Goal: Information Seeking & Learning: Learn about a topic

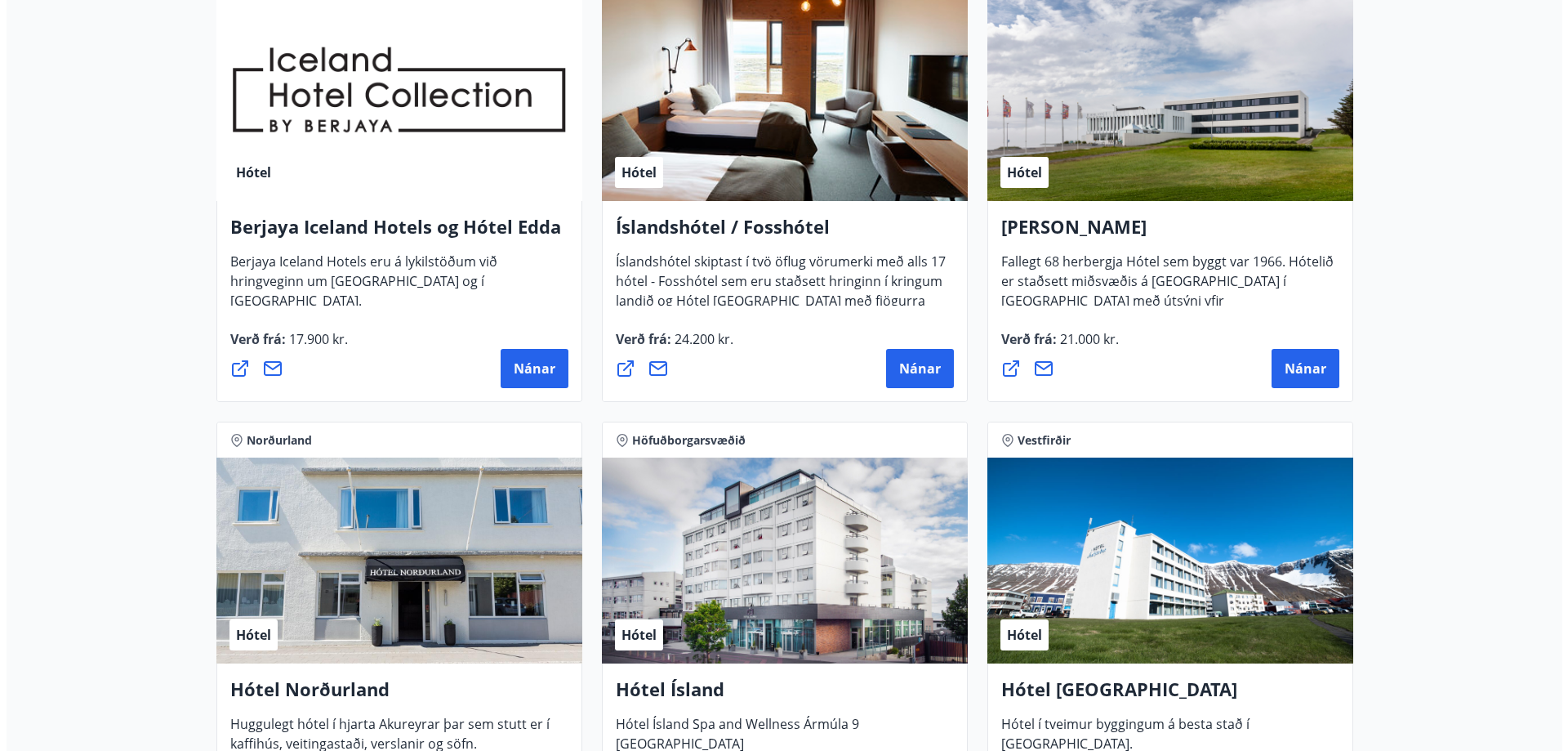
scroll to position [2123, 0]
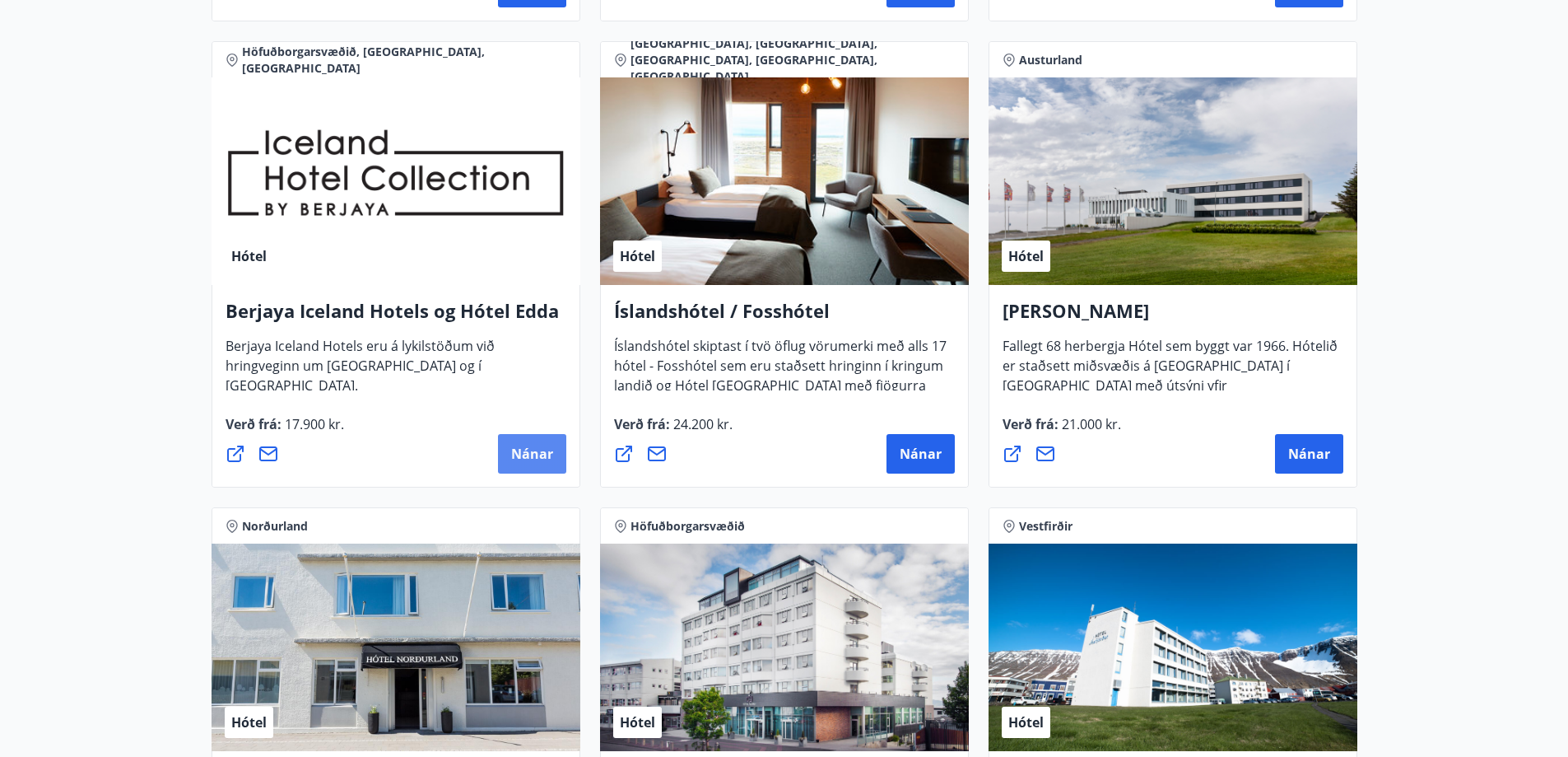
click at [527, 448] on span "Nánar" at bounding box center [532, 454] width 42 height 18
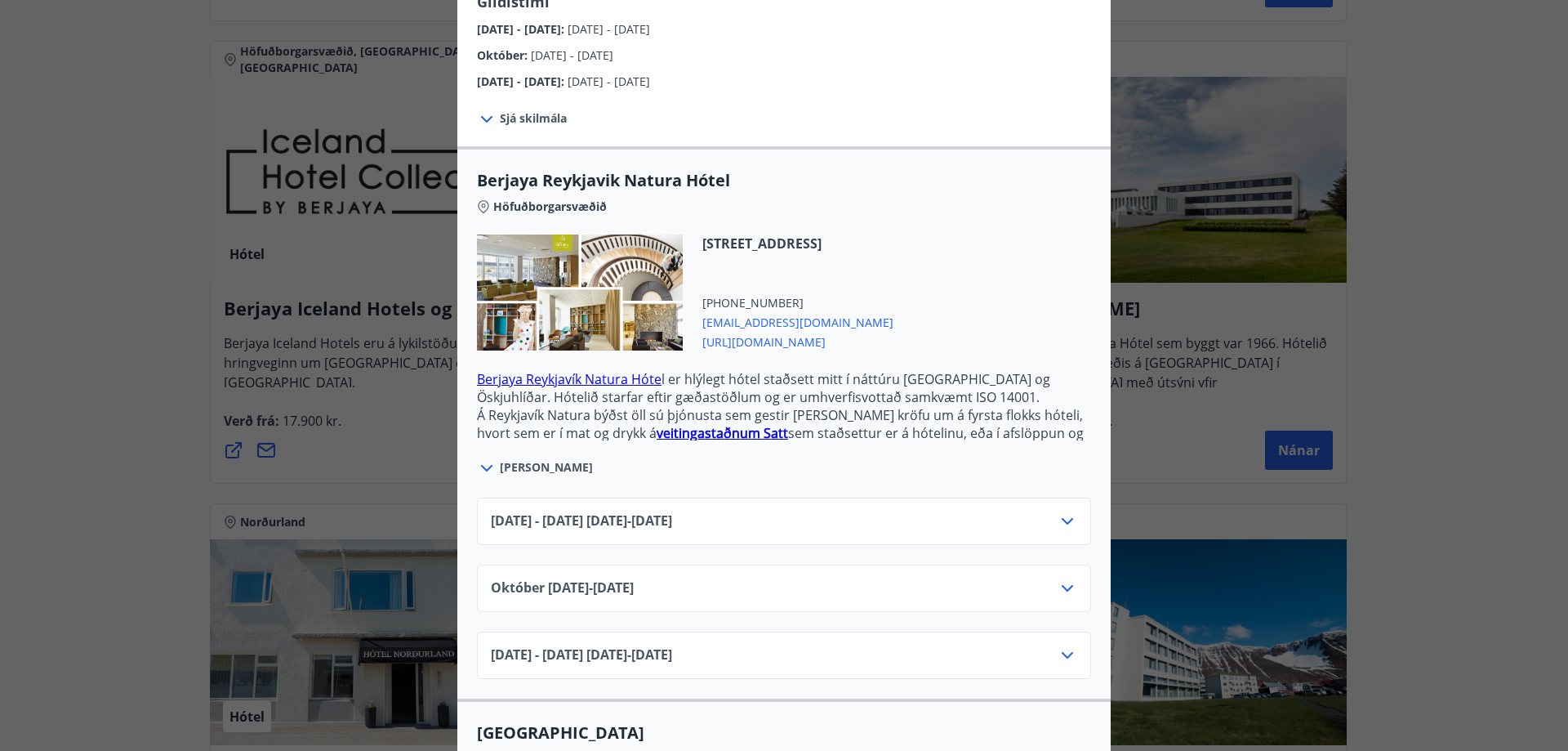
scroll to position [326, 0]
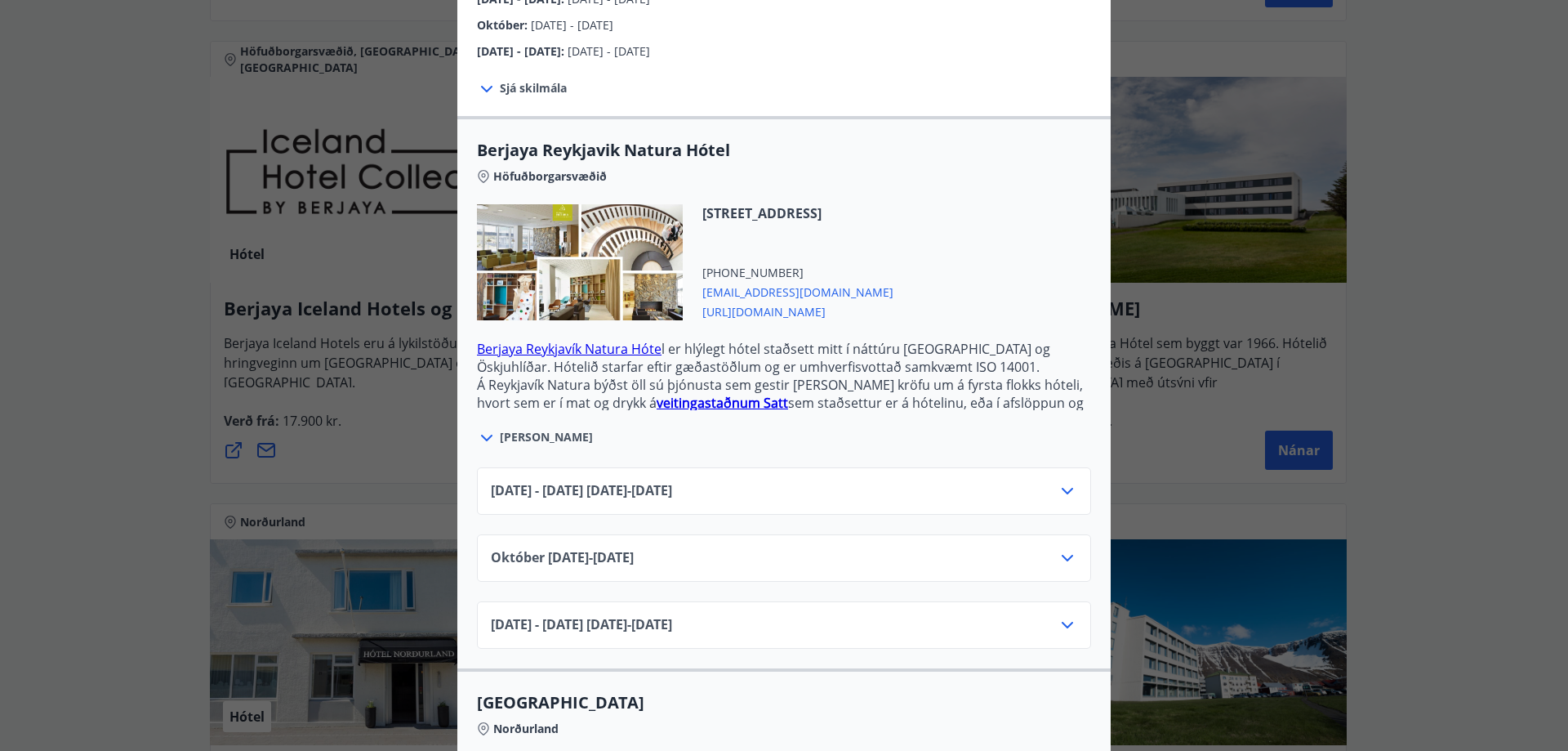
click at [1061, 481] on icon at bounding box center [1067, 491] width 20 height 20
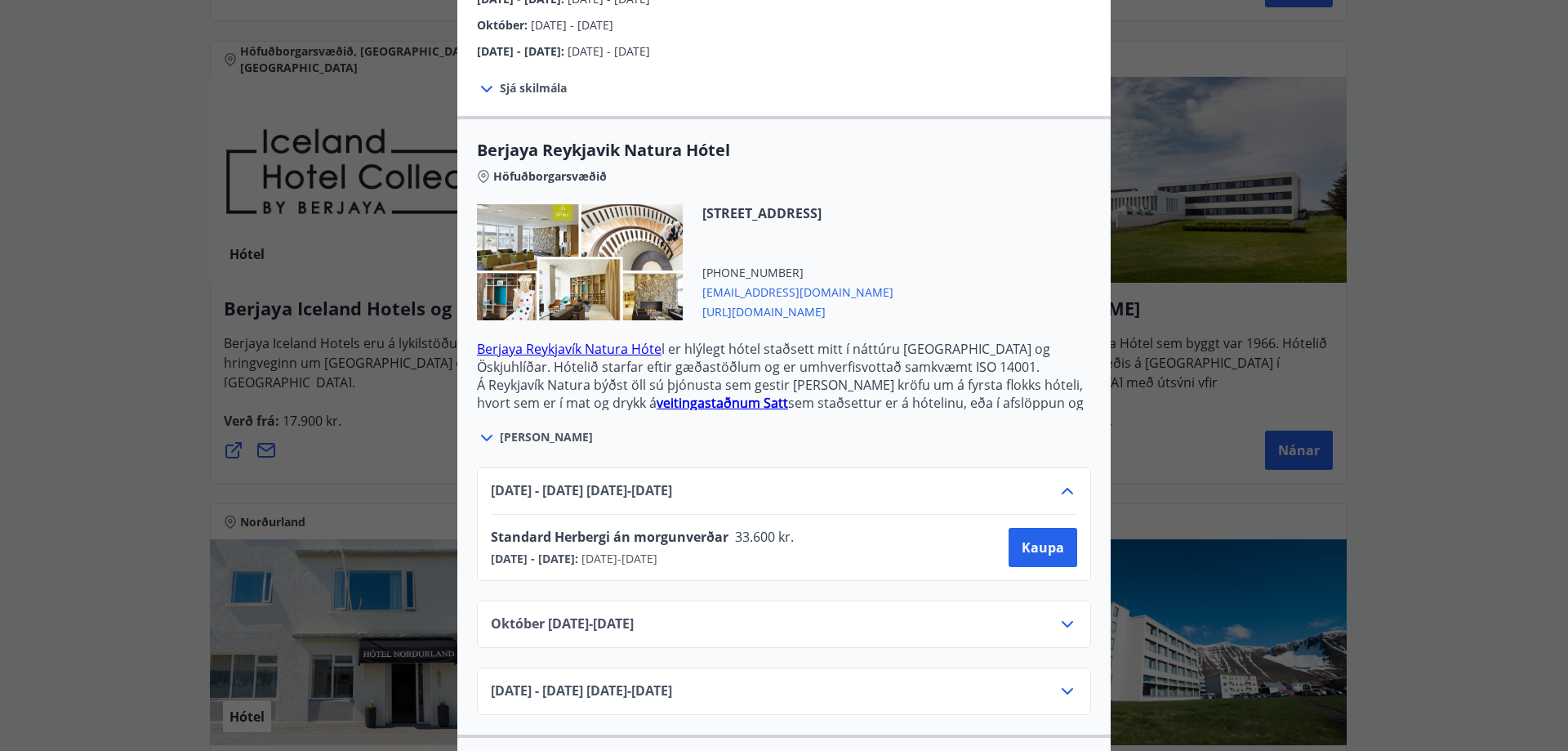
click at [1062, 614] on icon at bounding box center [1067, 624] width 20 height 20
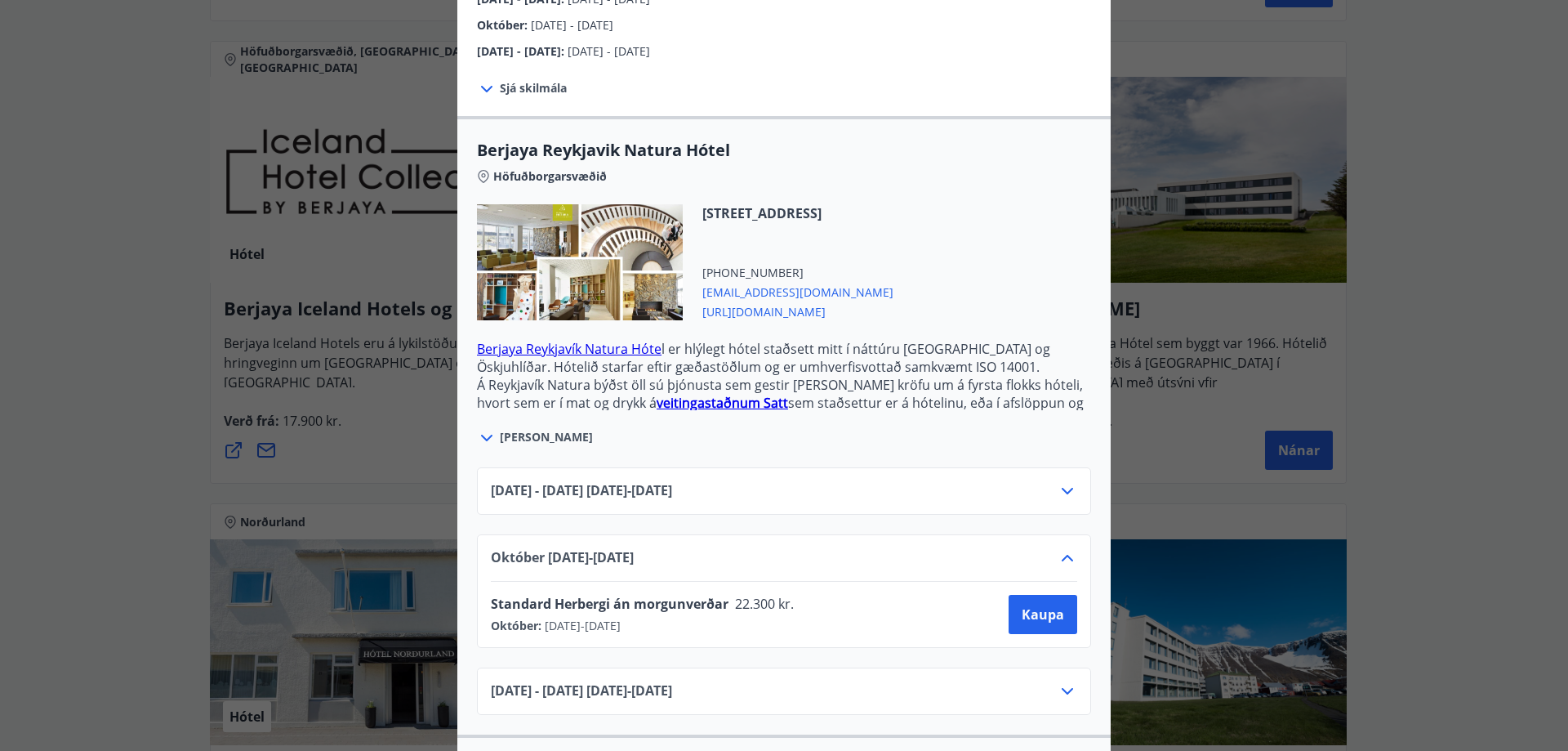
click at [1057, 548] on icon at bounding box center [1067, 558] width 20 height 20
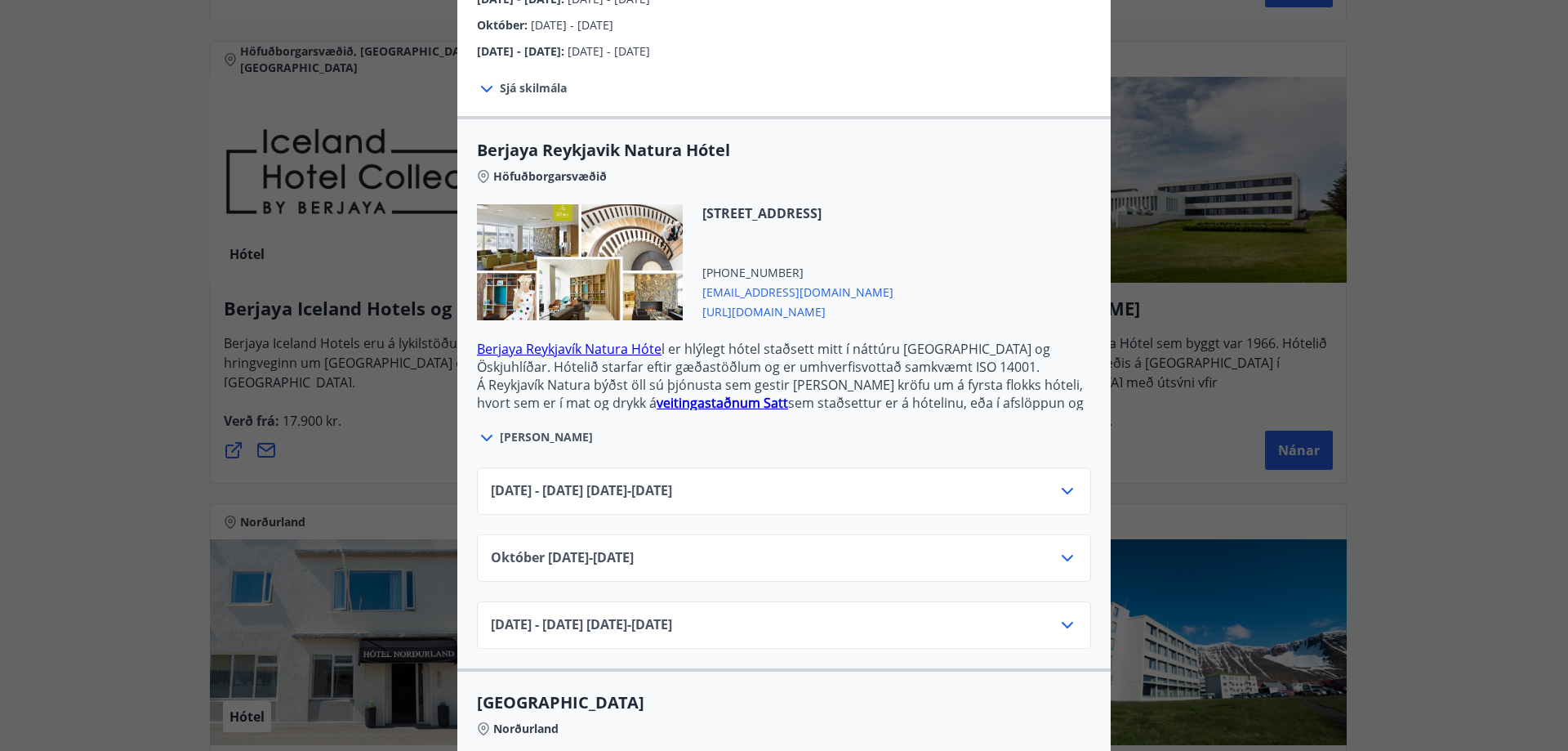
click at [1062, 488] on icon at bounding box center [1067, 491] width 12 height 7
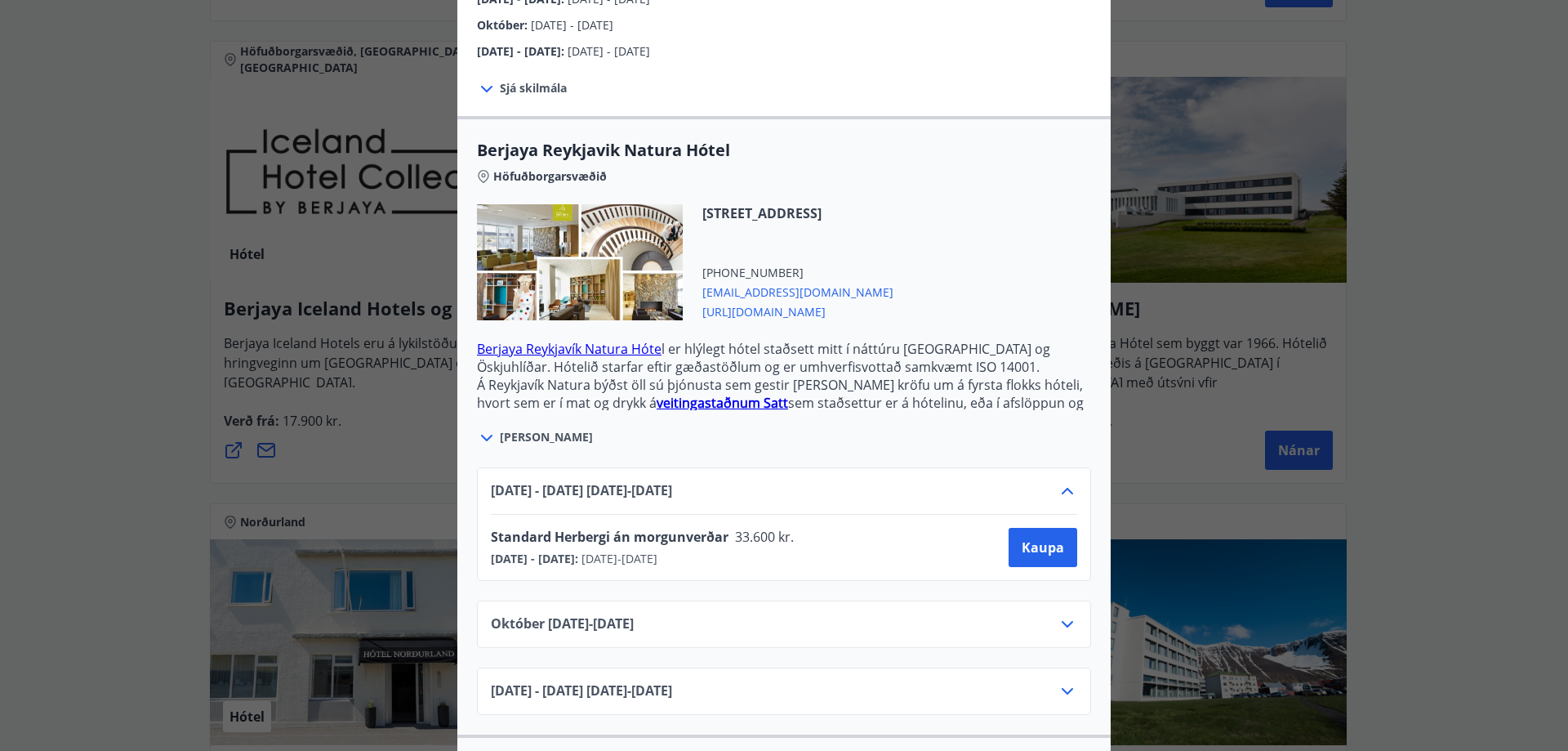
click at [1062, 481] on icon at bounding box center [1067, 491] width 20 height 20
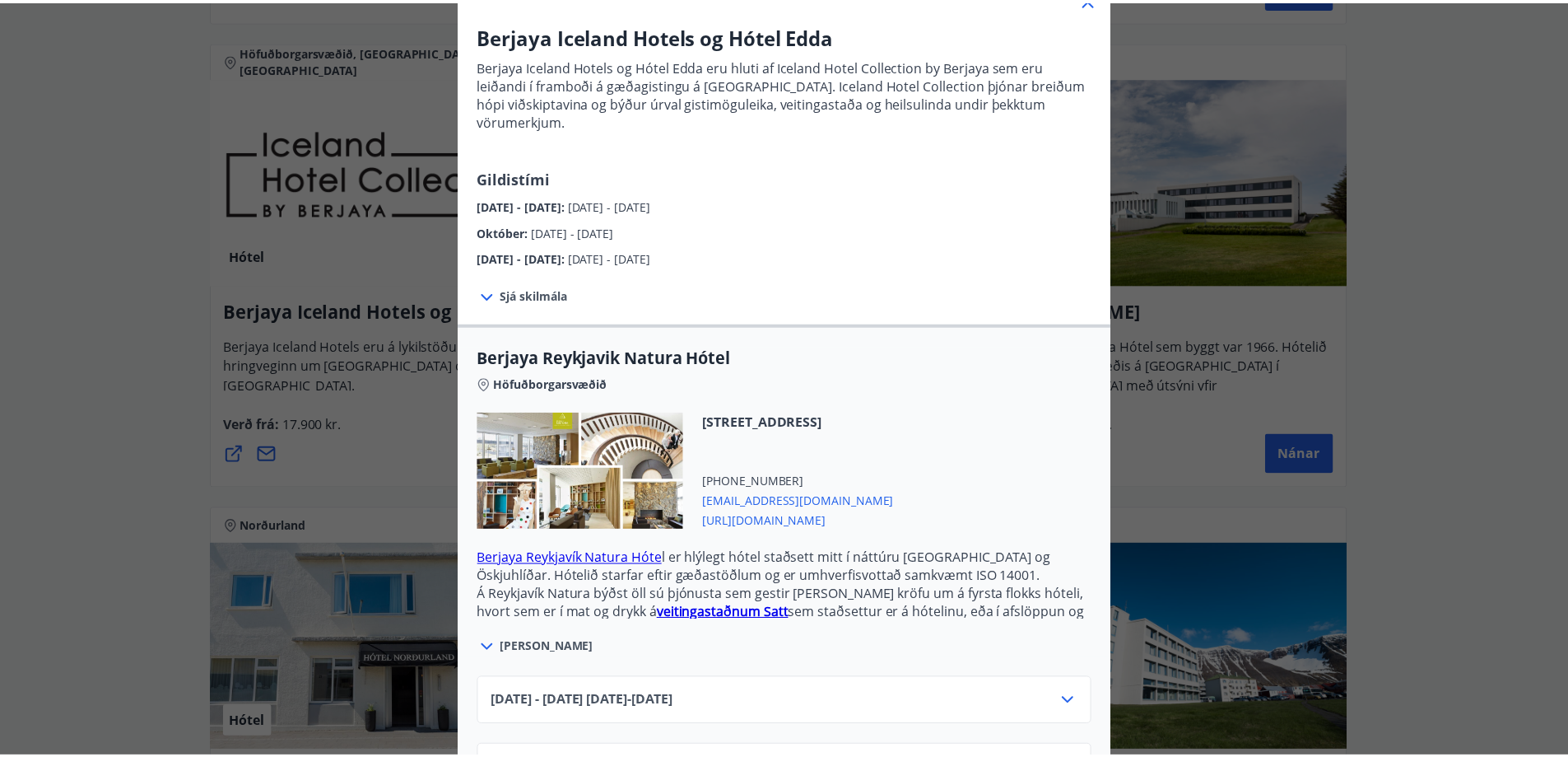
scroll to position [0, 0]
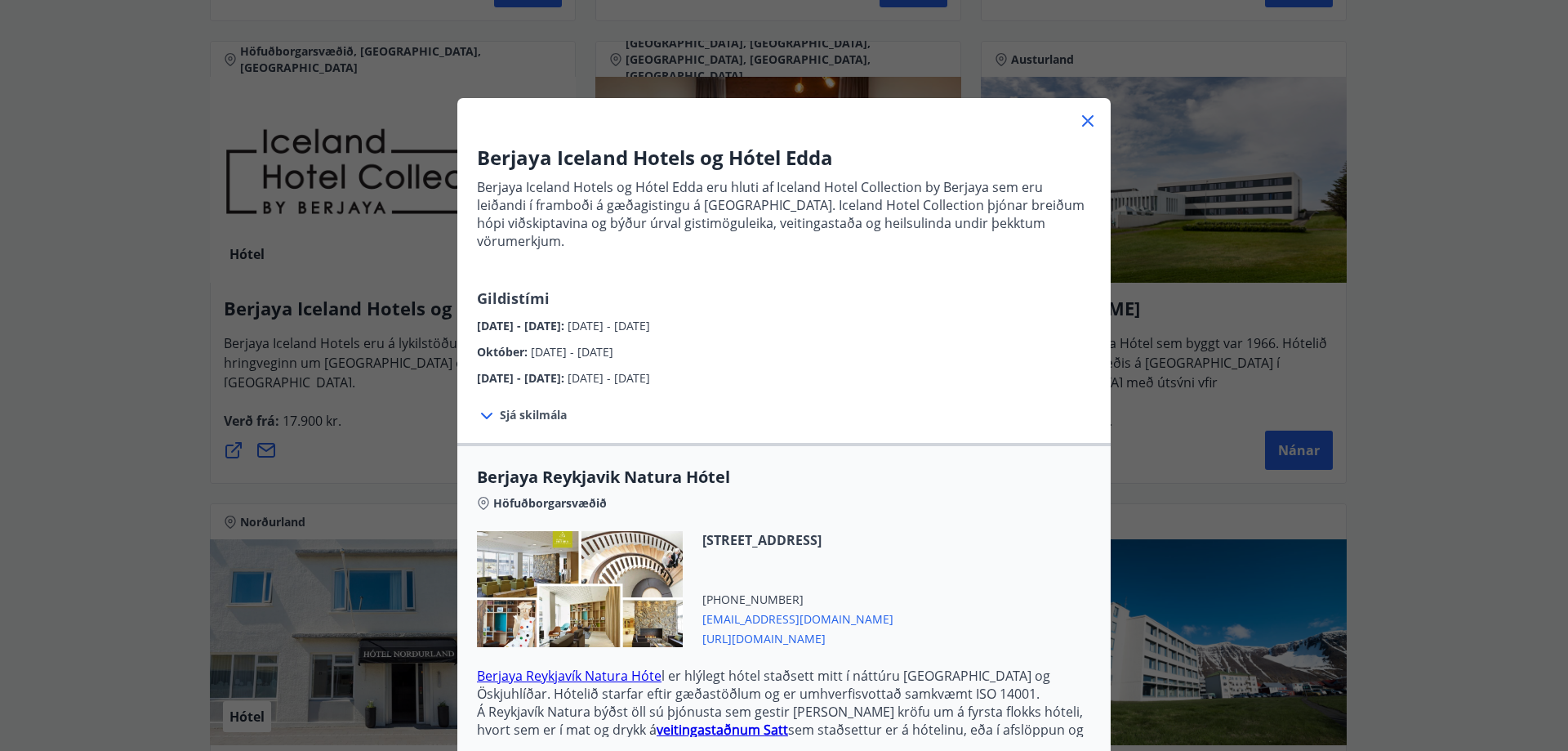
click at [1082, 120] on icon at bounding box center [1088, 121] width 12 height 12
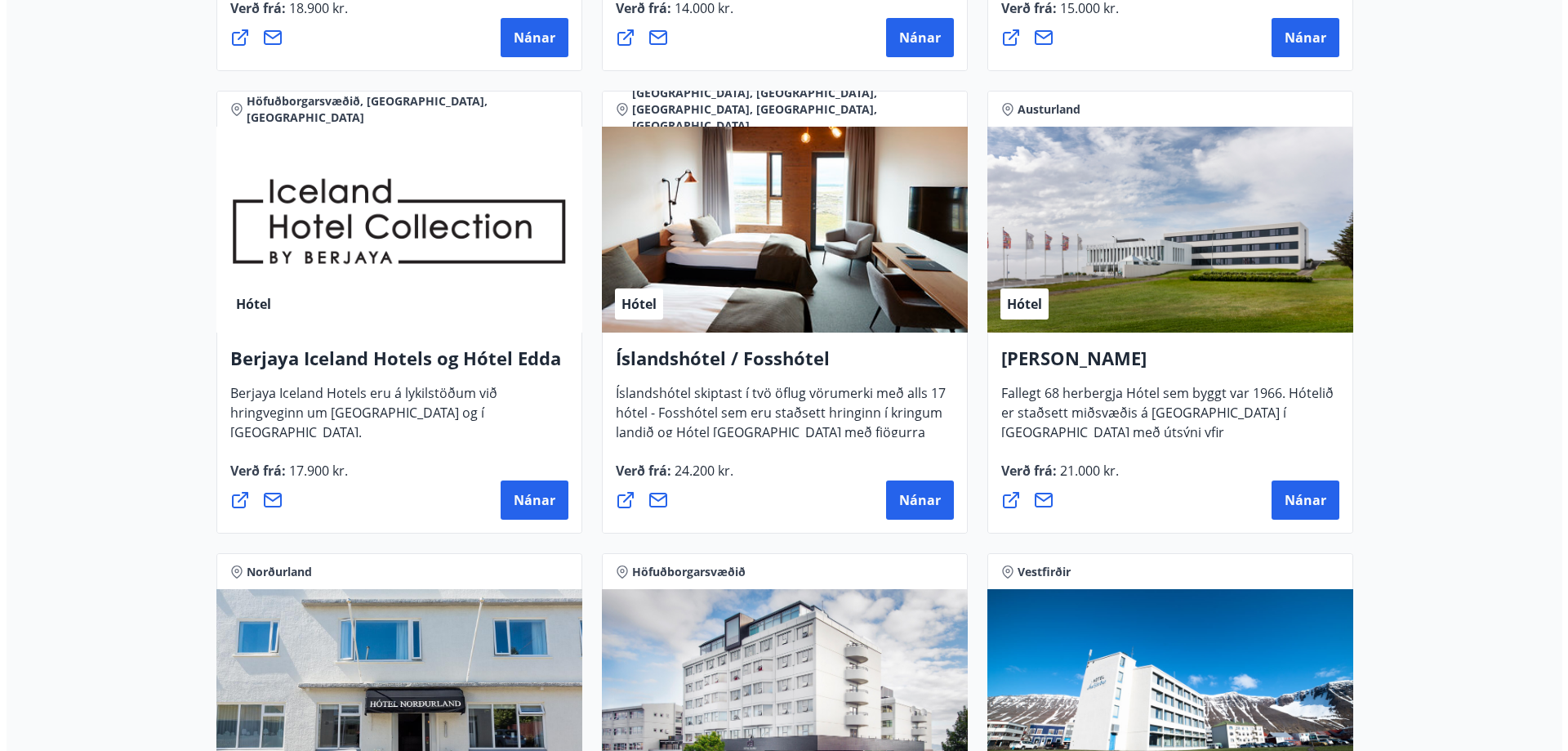
scroll to position [2042, 0]
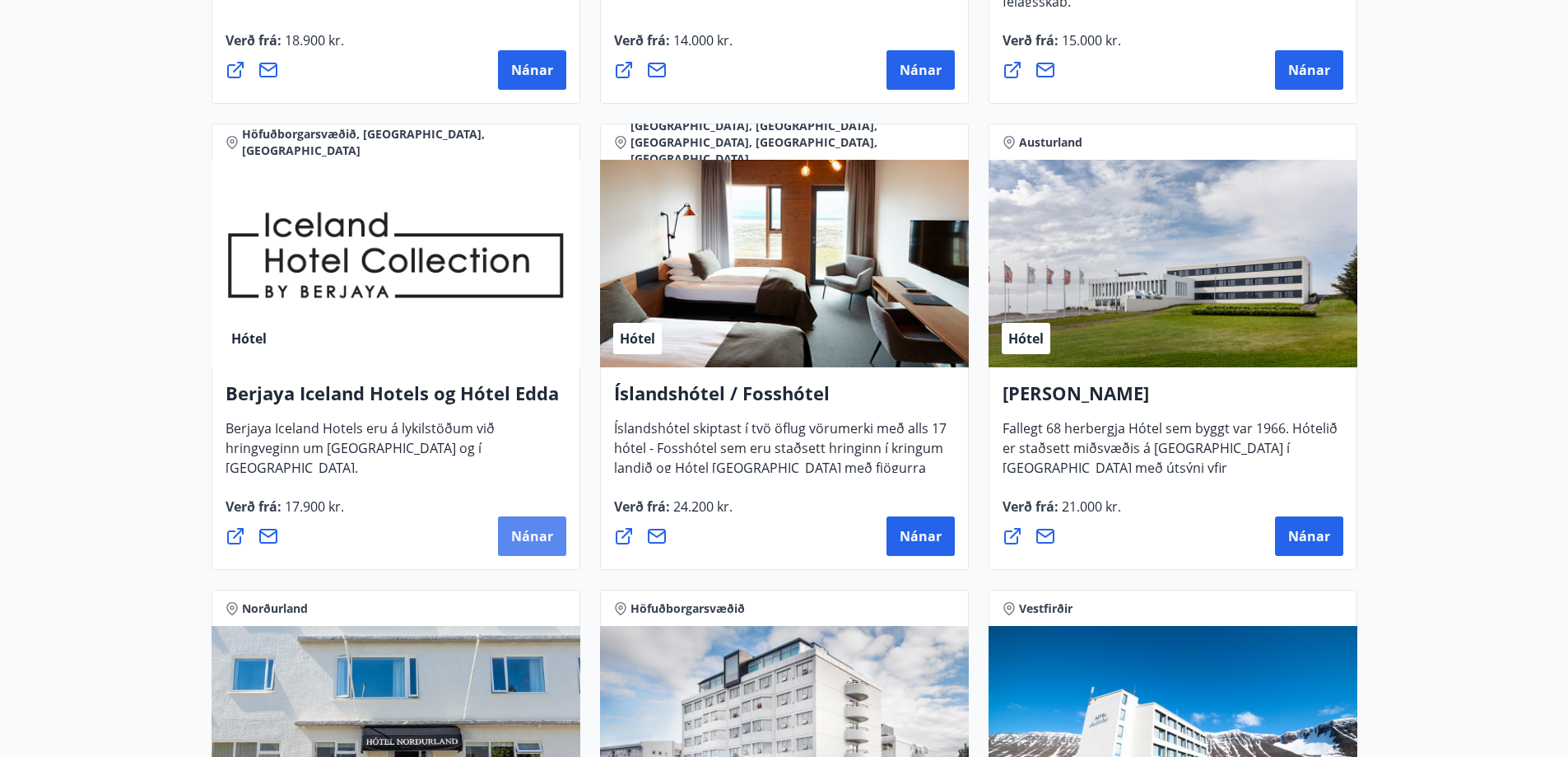
click at [521, 534] on span "Nánar" at bounding box center [532, 536] width 42 height 18
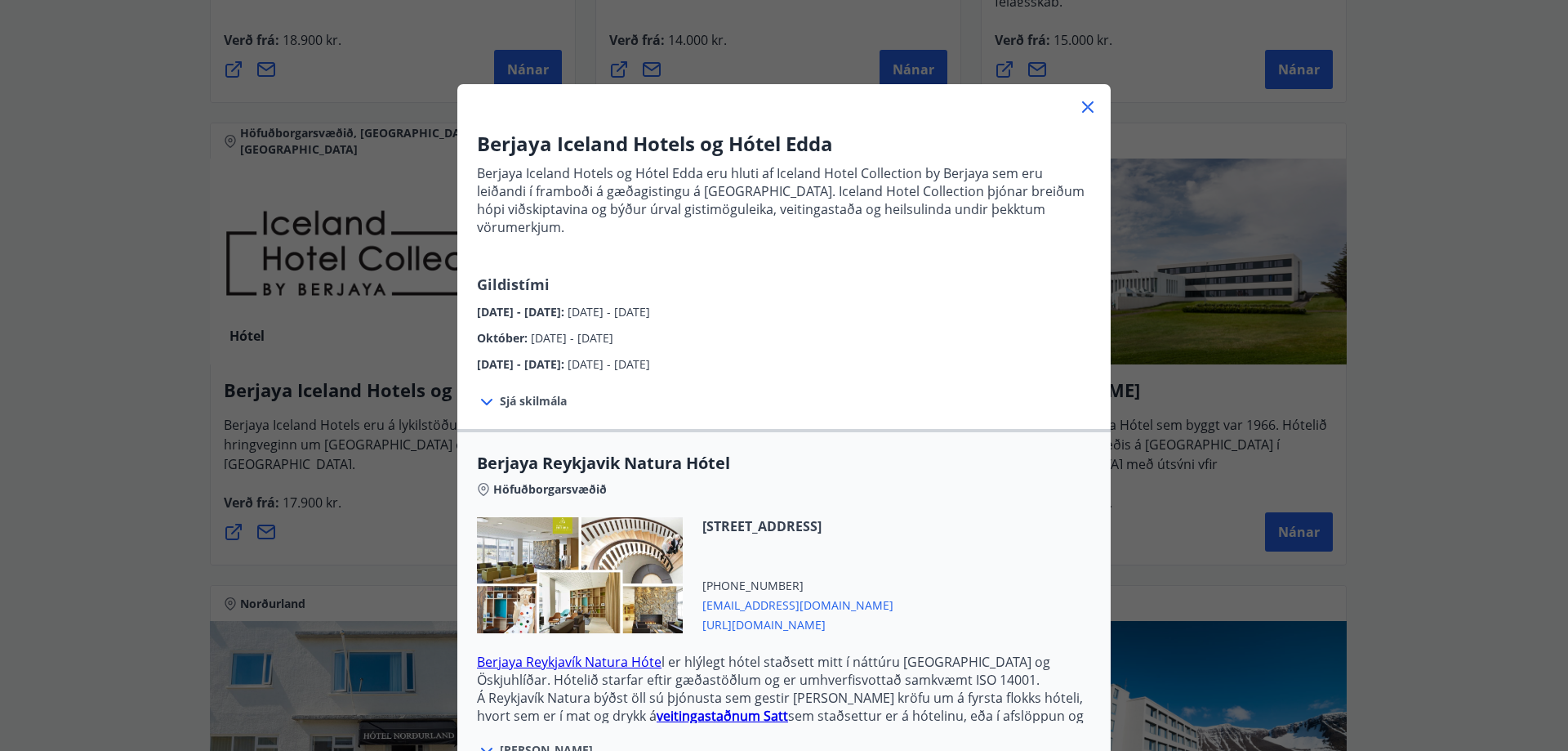
scroll to position [0, 0]
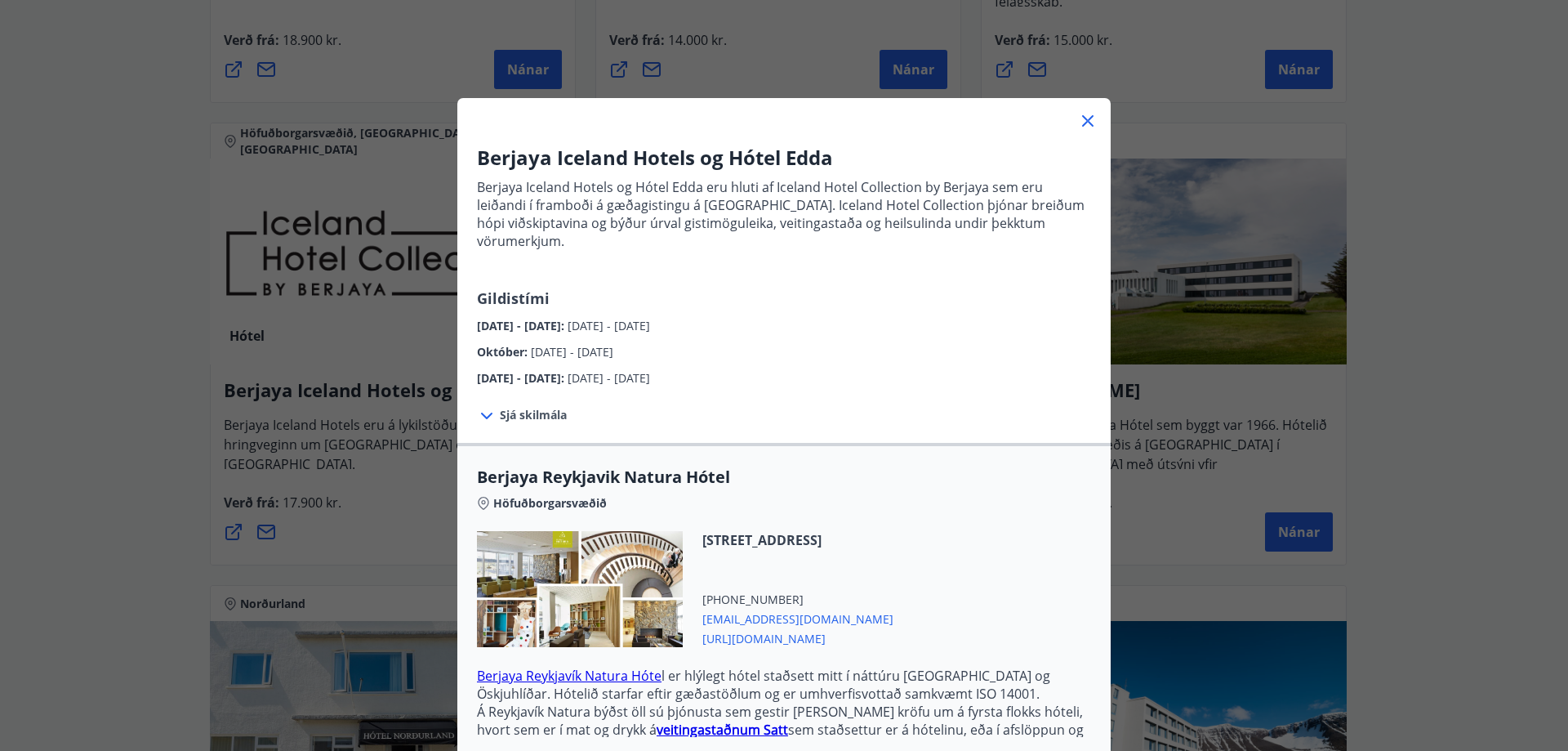
click at [524, 407] on span "Sjá skilmála" at bounding box center [533, 415] width 67 height 17
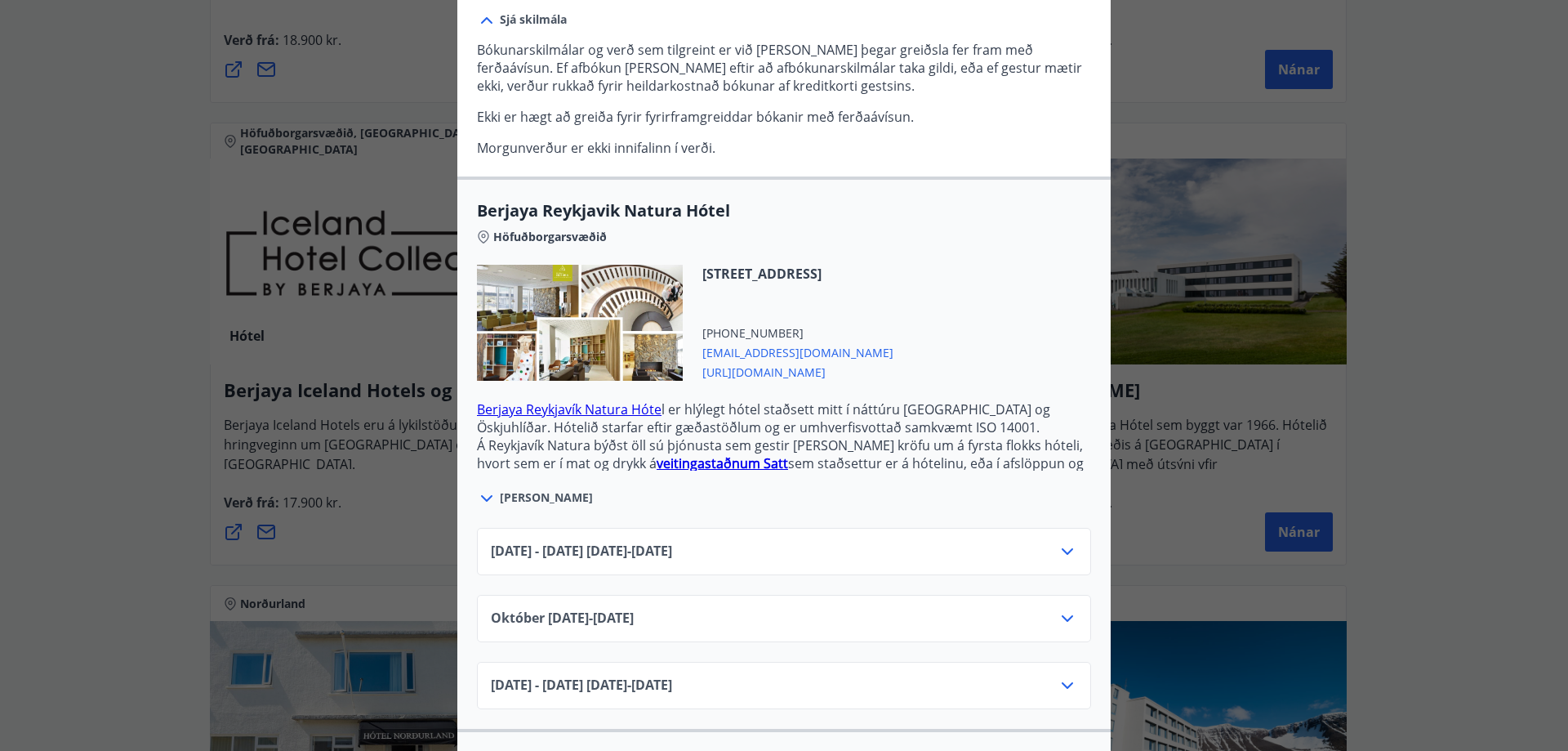
scroll to position [409, 0]
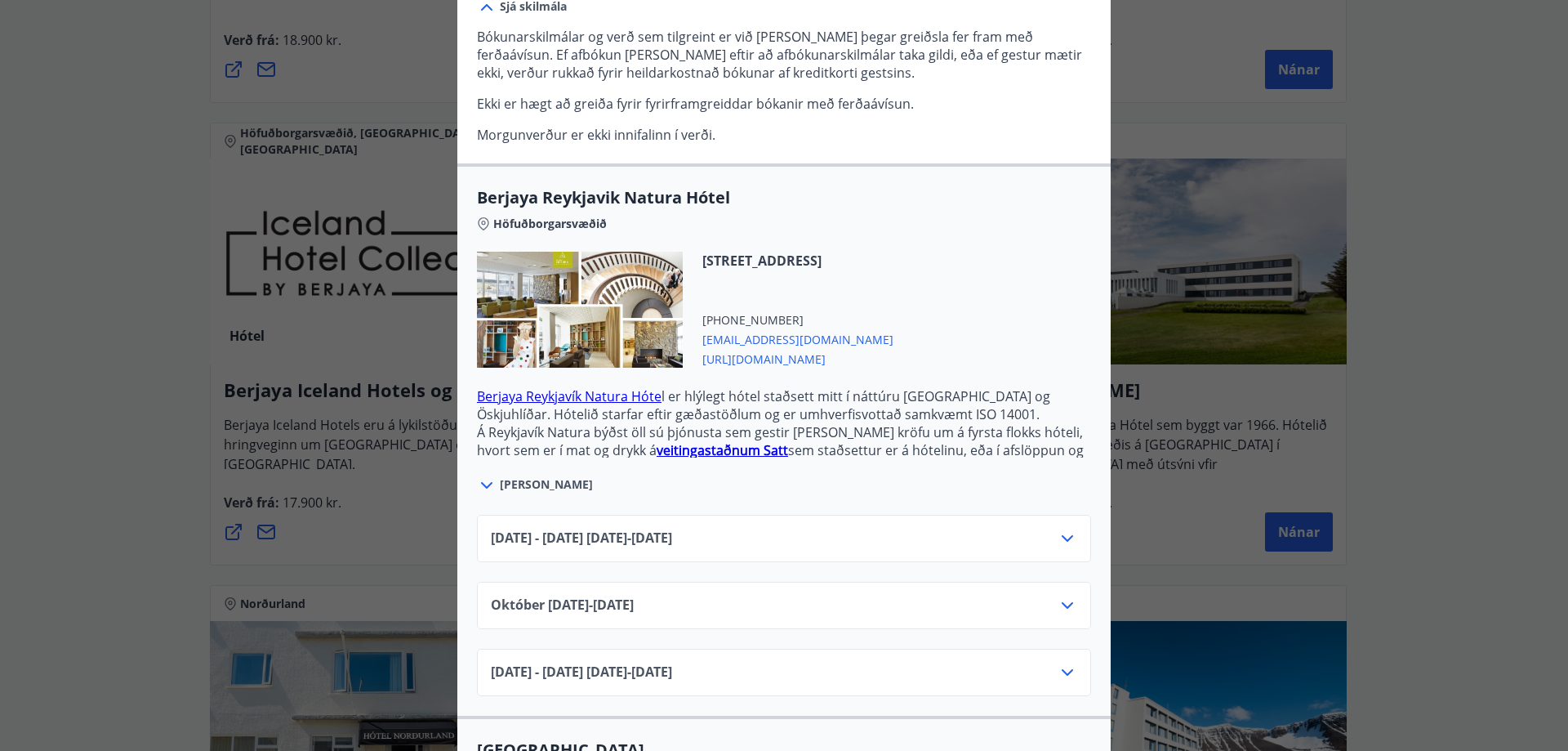
click at [1065, 528] on icon at bounding box center [1067, 538] width 20 height 20
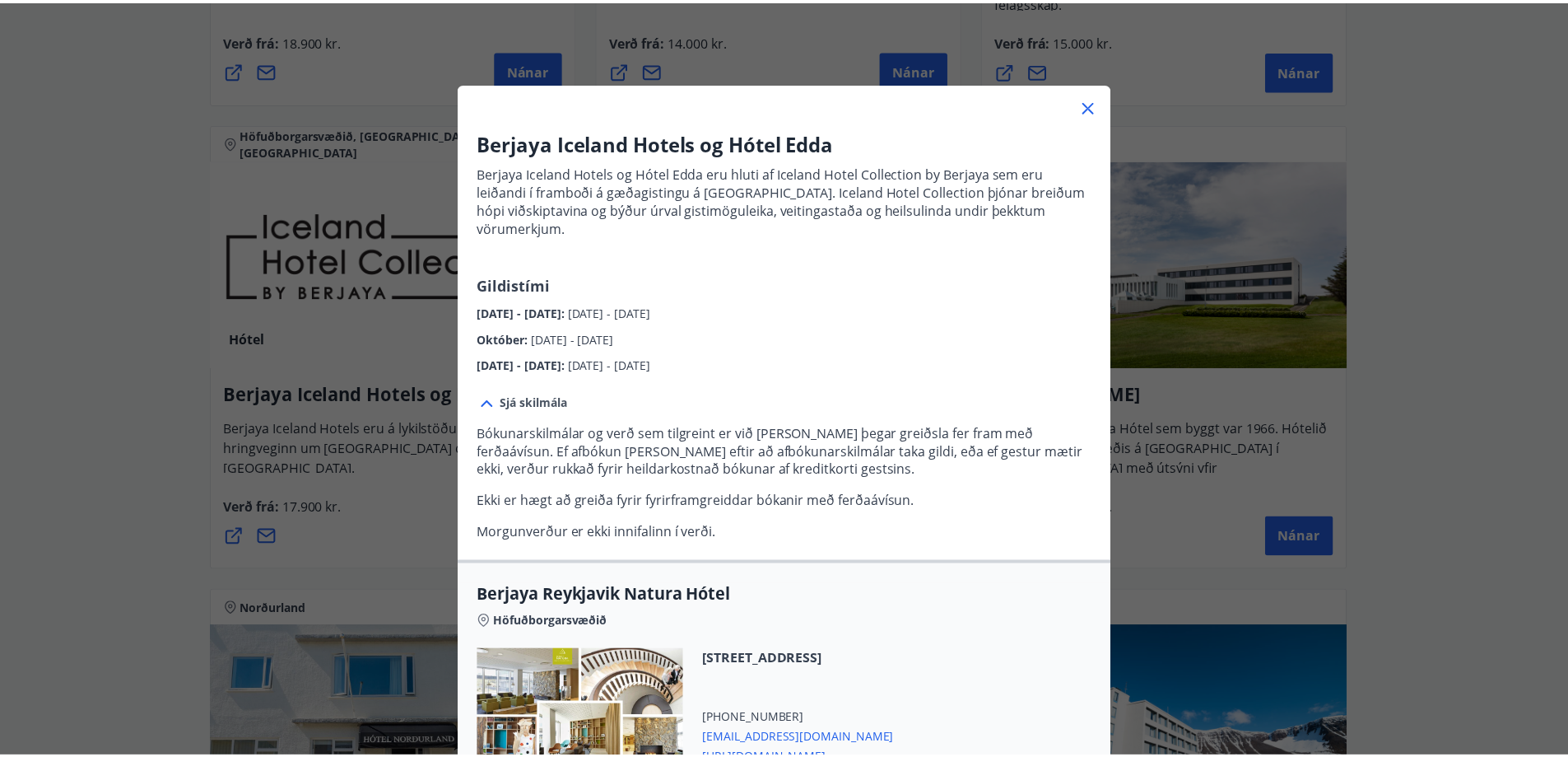
scroll to position [0, 0]
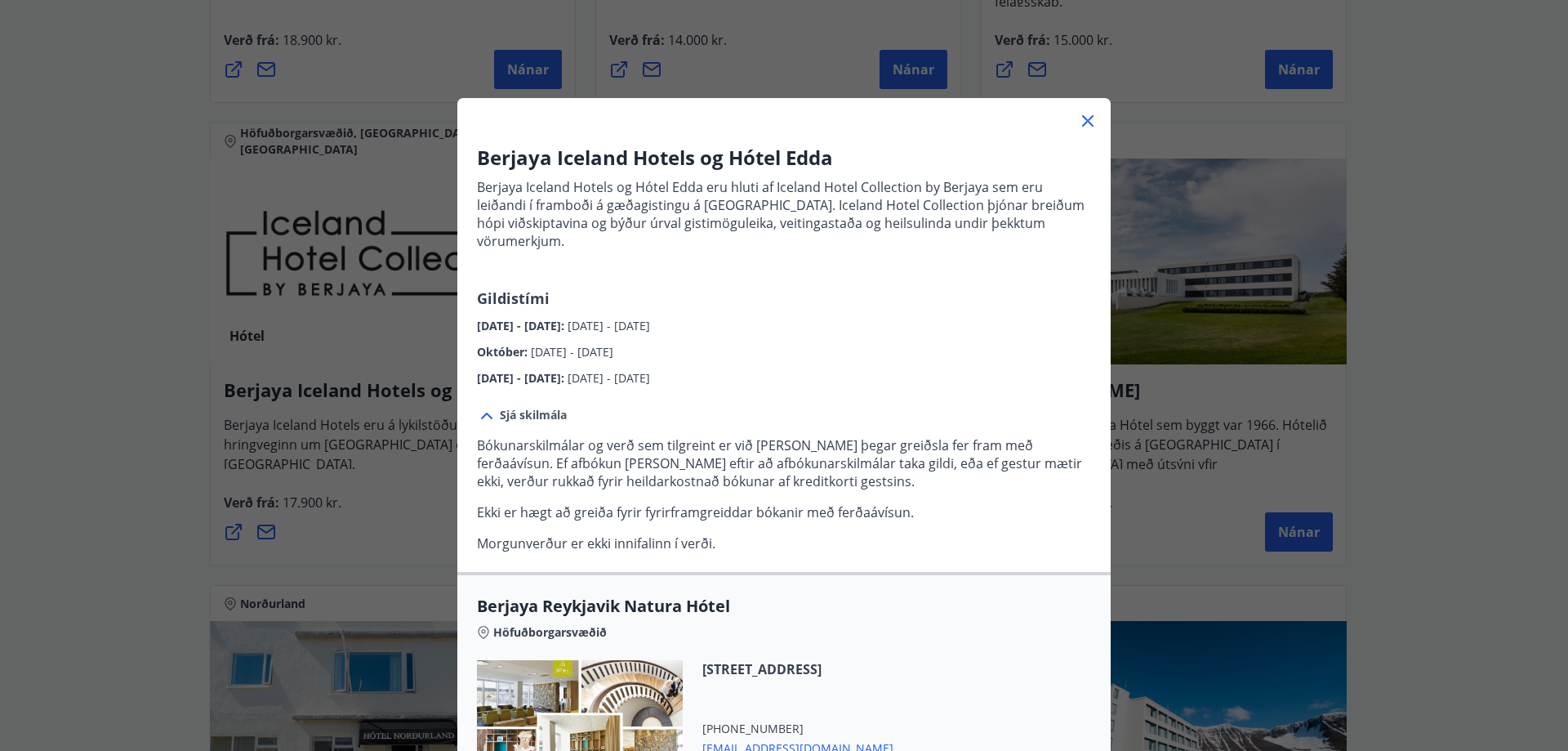
click at [1080, 127] on icon at bounding box center [1088, 121] width 20 height 20
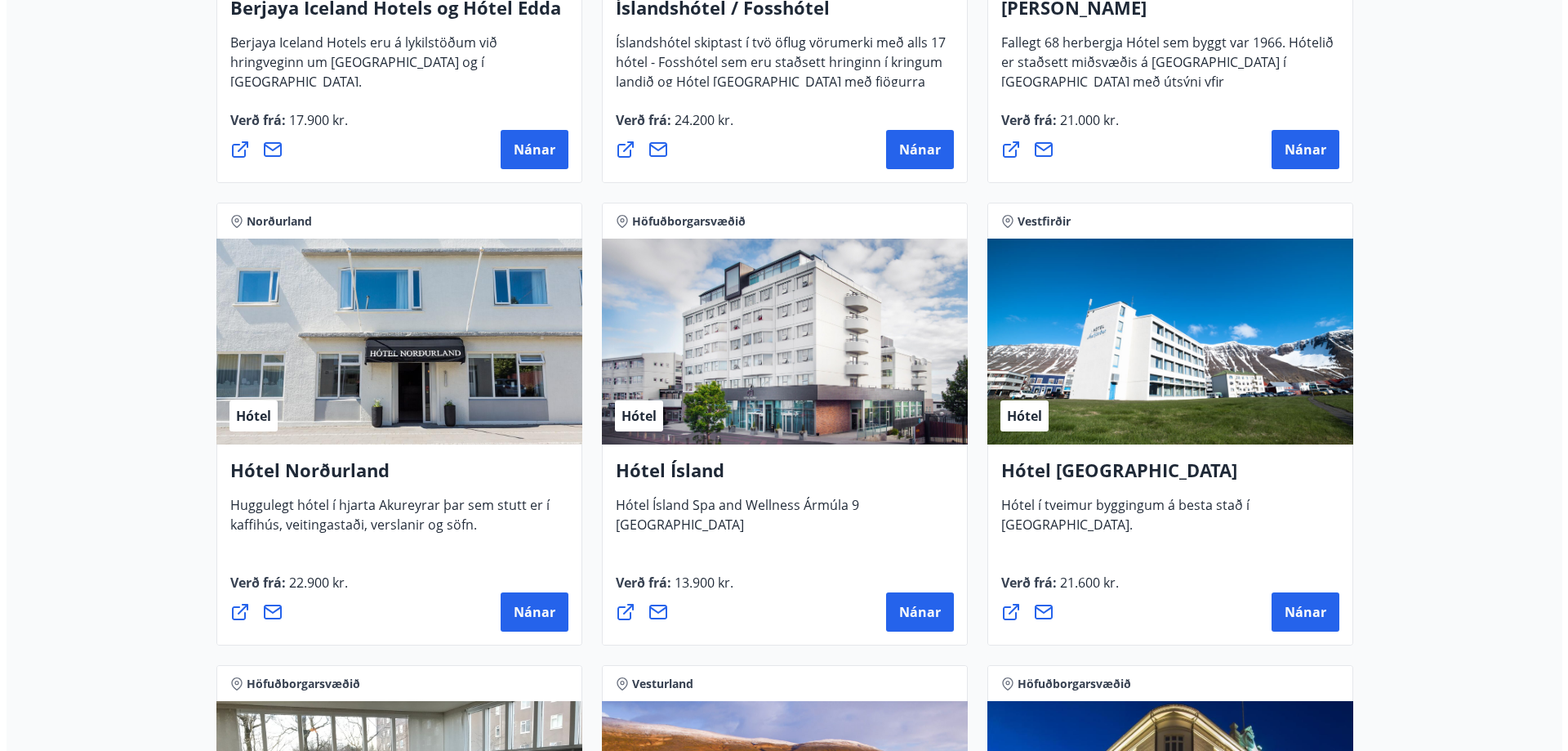
scroll to position [2451, 0]
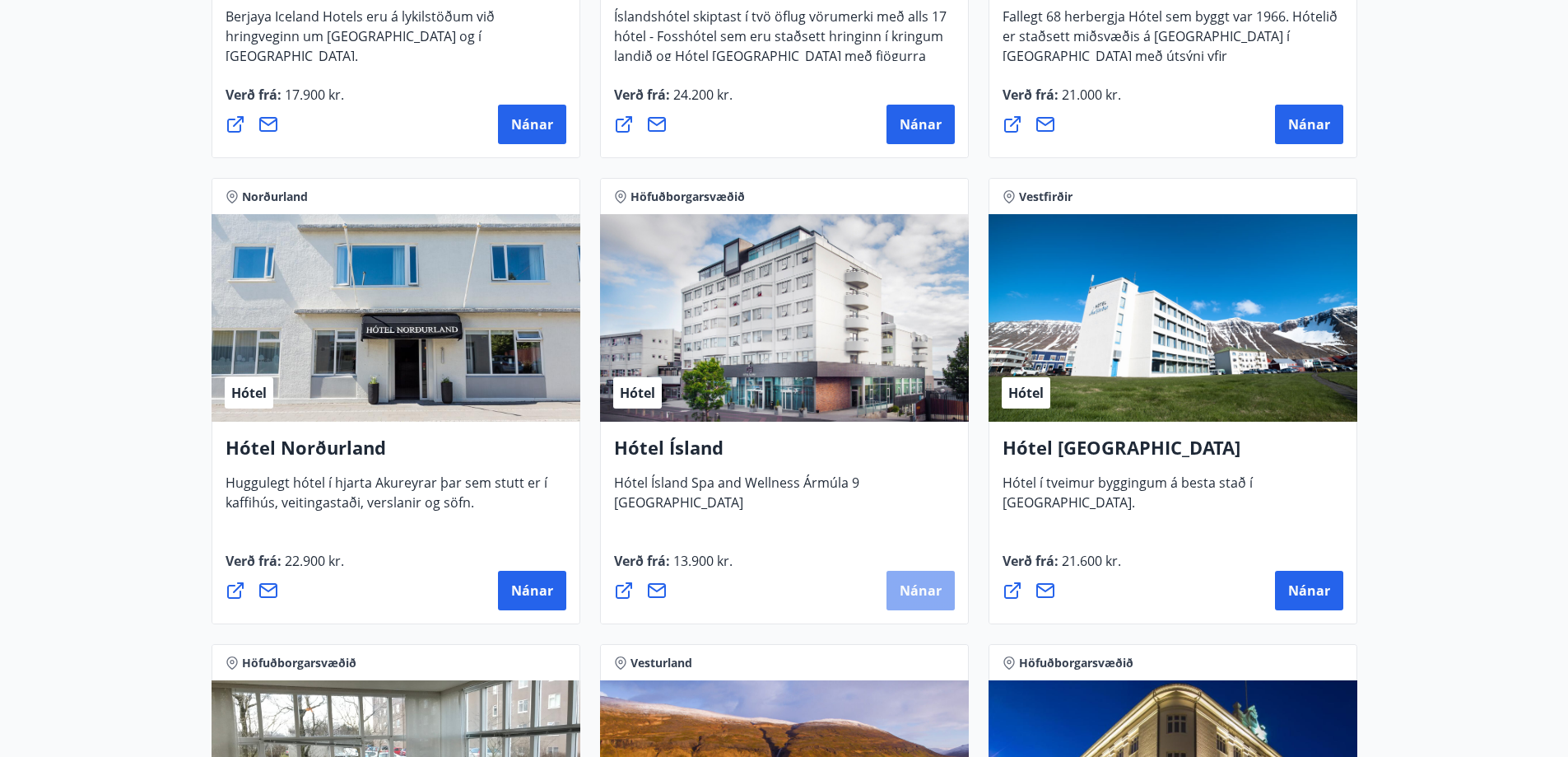
click at [920, 591] on span "Nánar" at bounding box center [921, 590] width 42 height 18
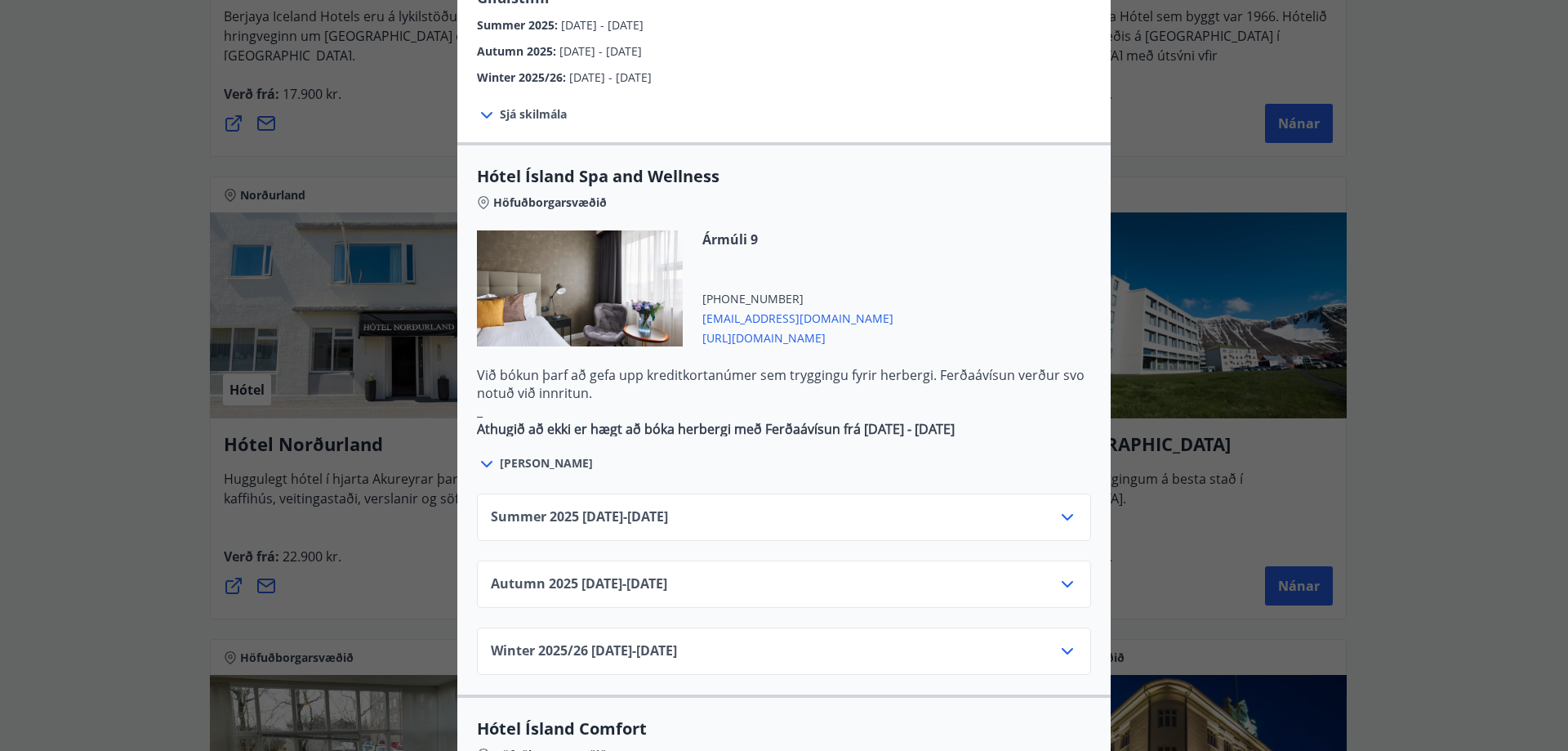
scroll to position [898, 0]
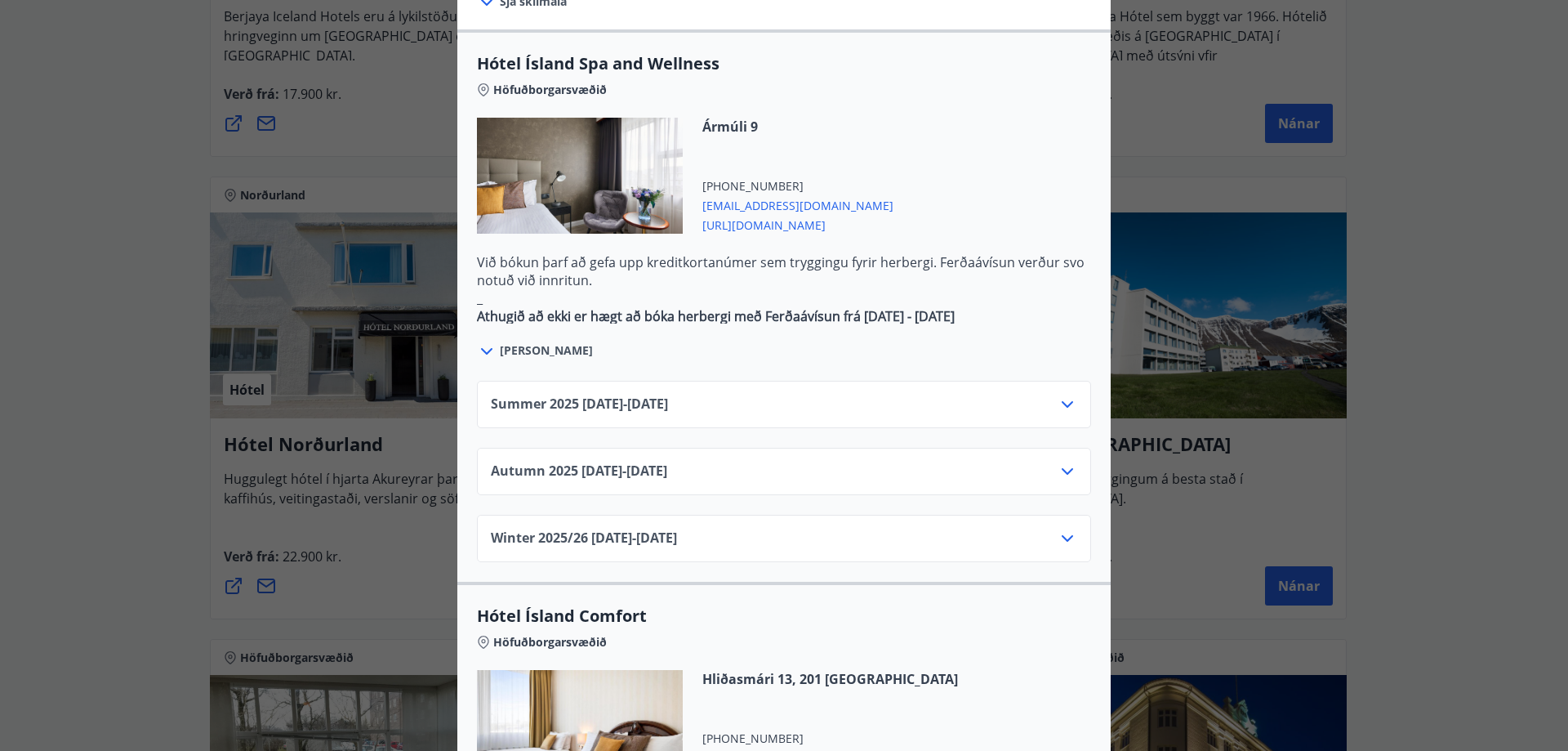
click at [1057, 395] on icon at bounding box center [1067, 405] width 20 height 20
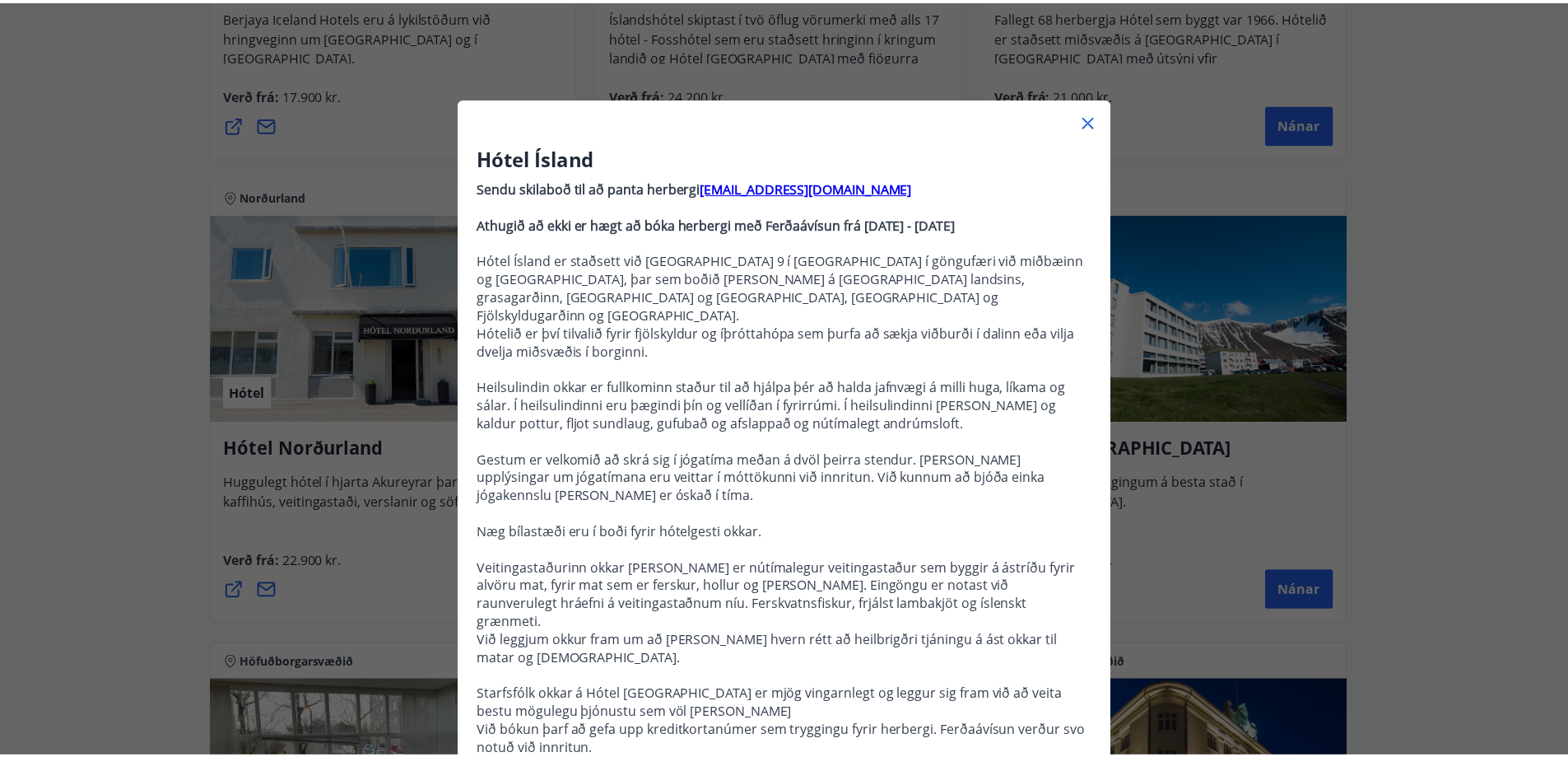
scroll to position [0, 0]
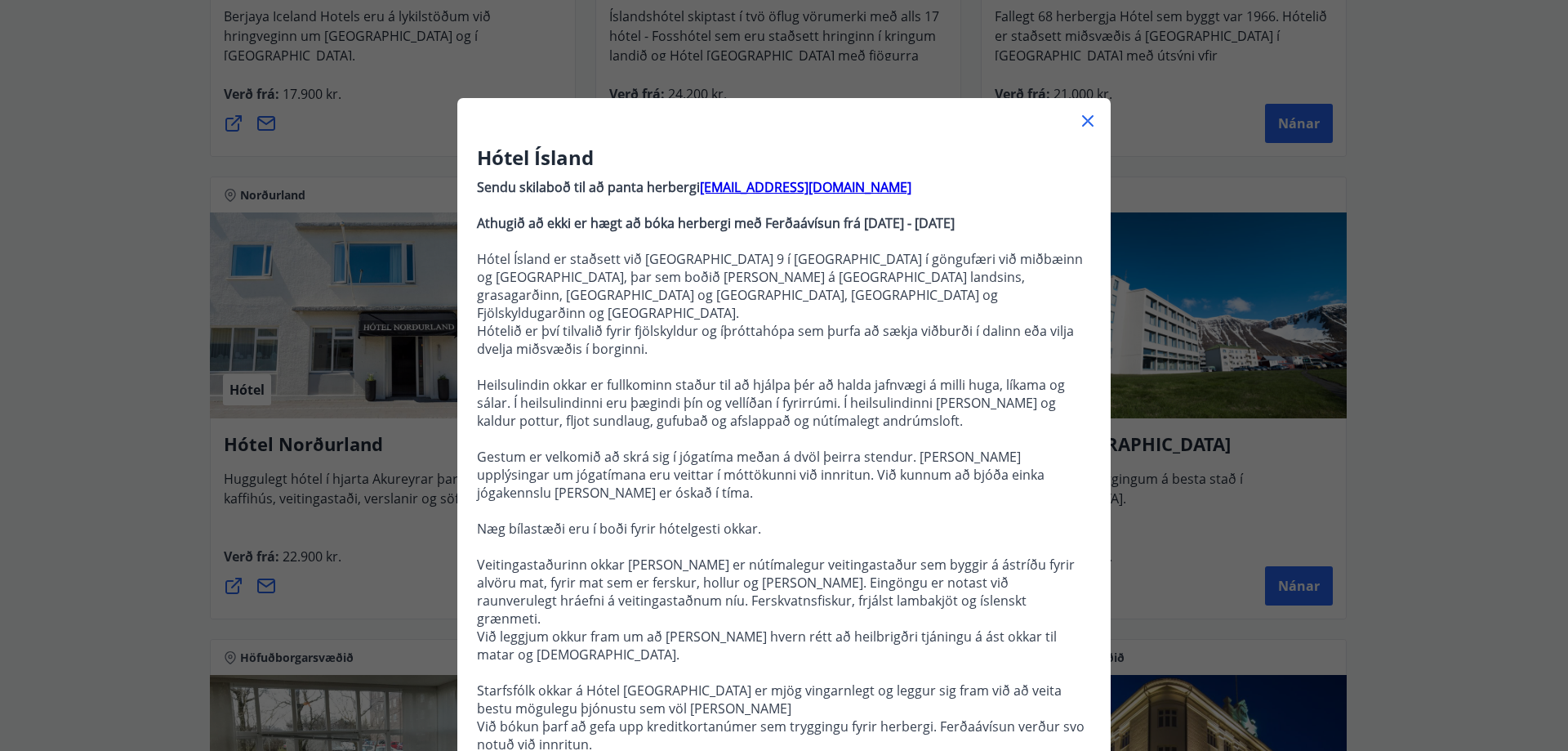
click at [1086, 116] on icon at bounding box center [1088, 121] width 20 height 20
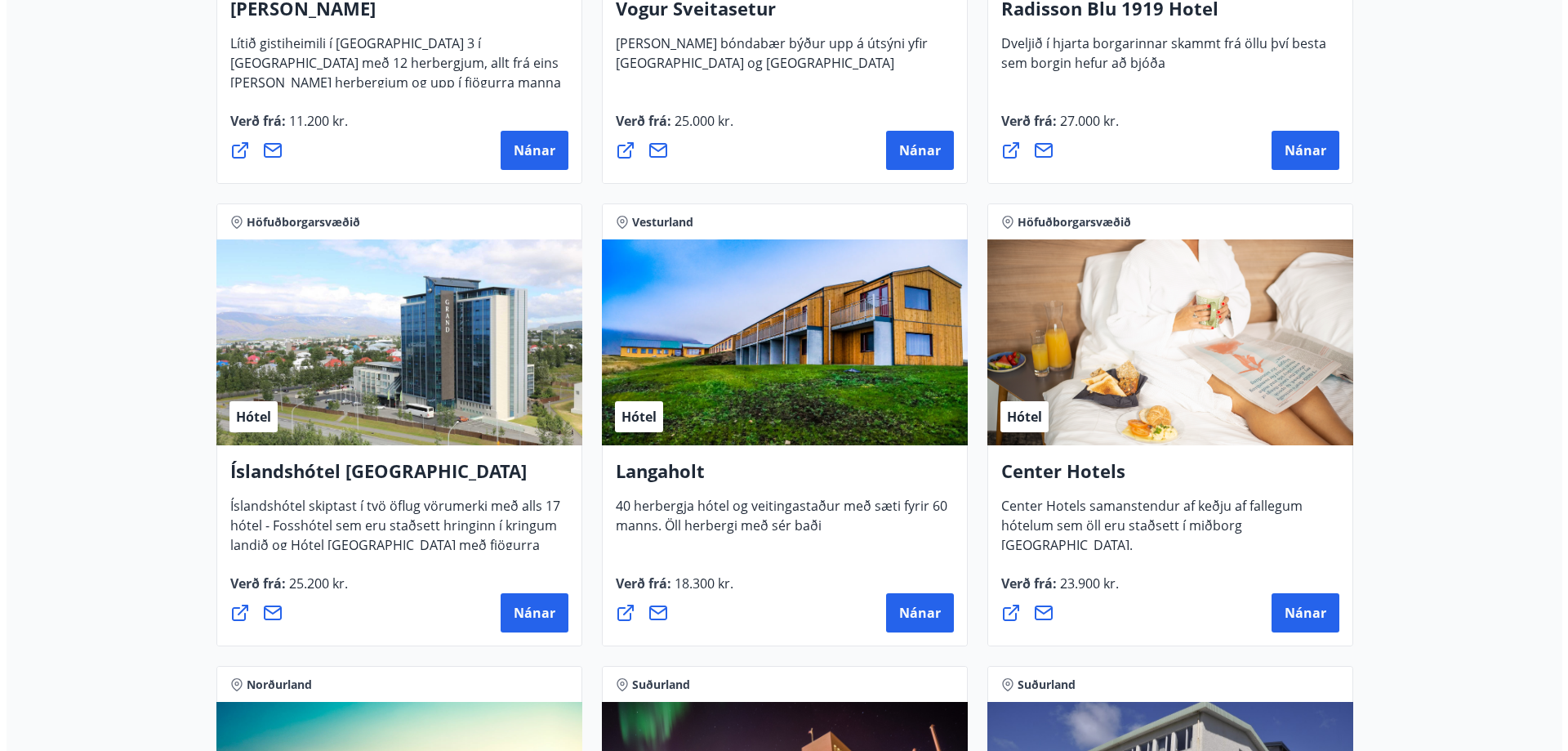
scroll to position [3349, 0]
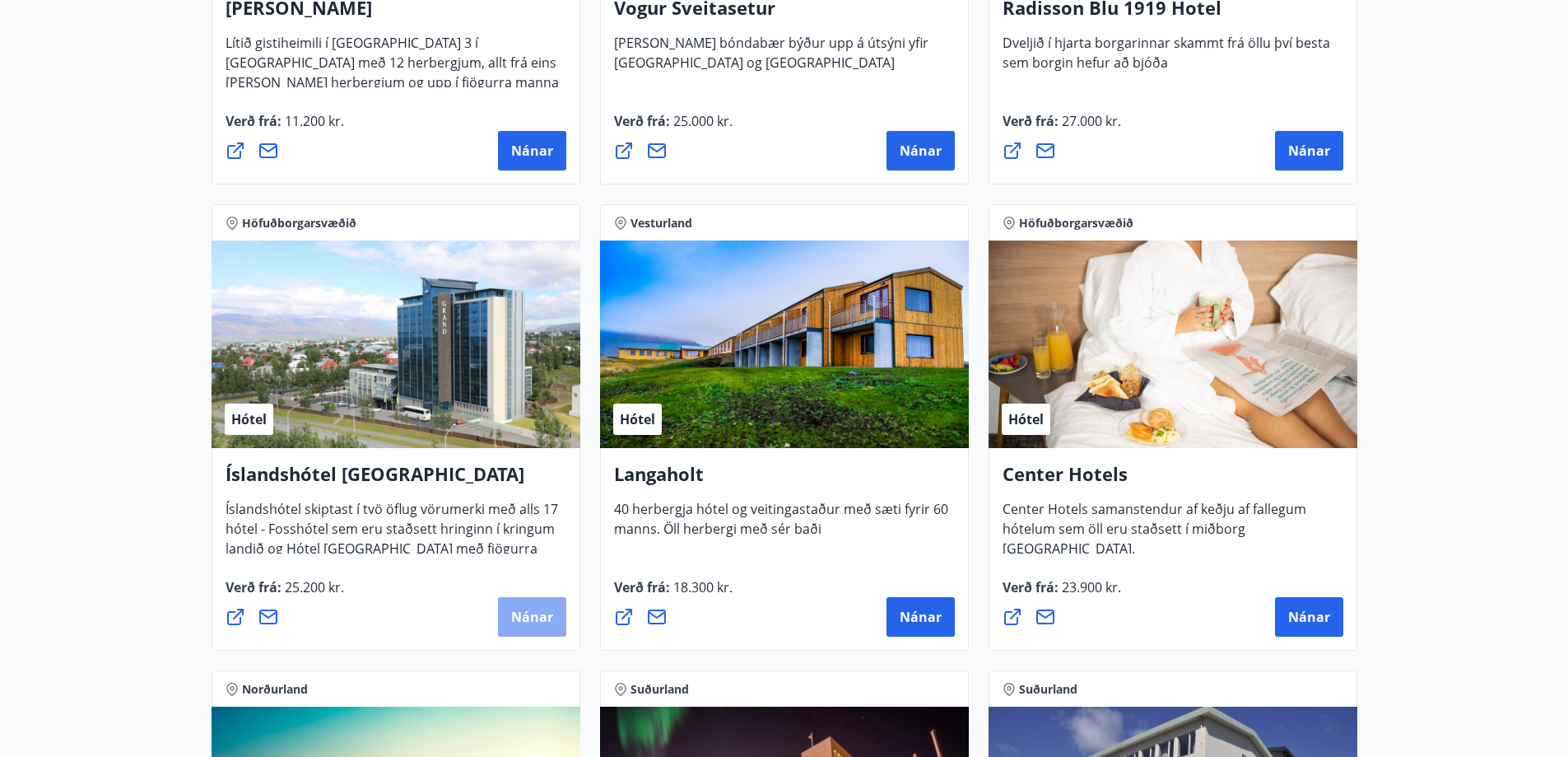
click at [518, 621] on span "Nánar" at bounding box center [532, 617] width 42 height 18
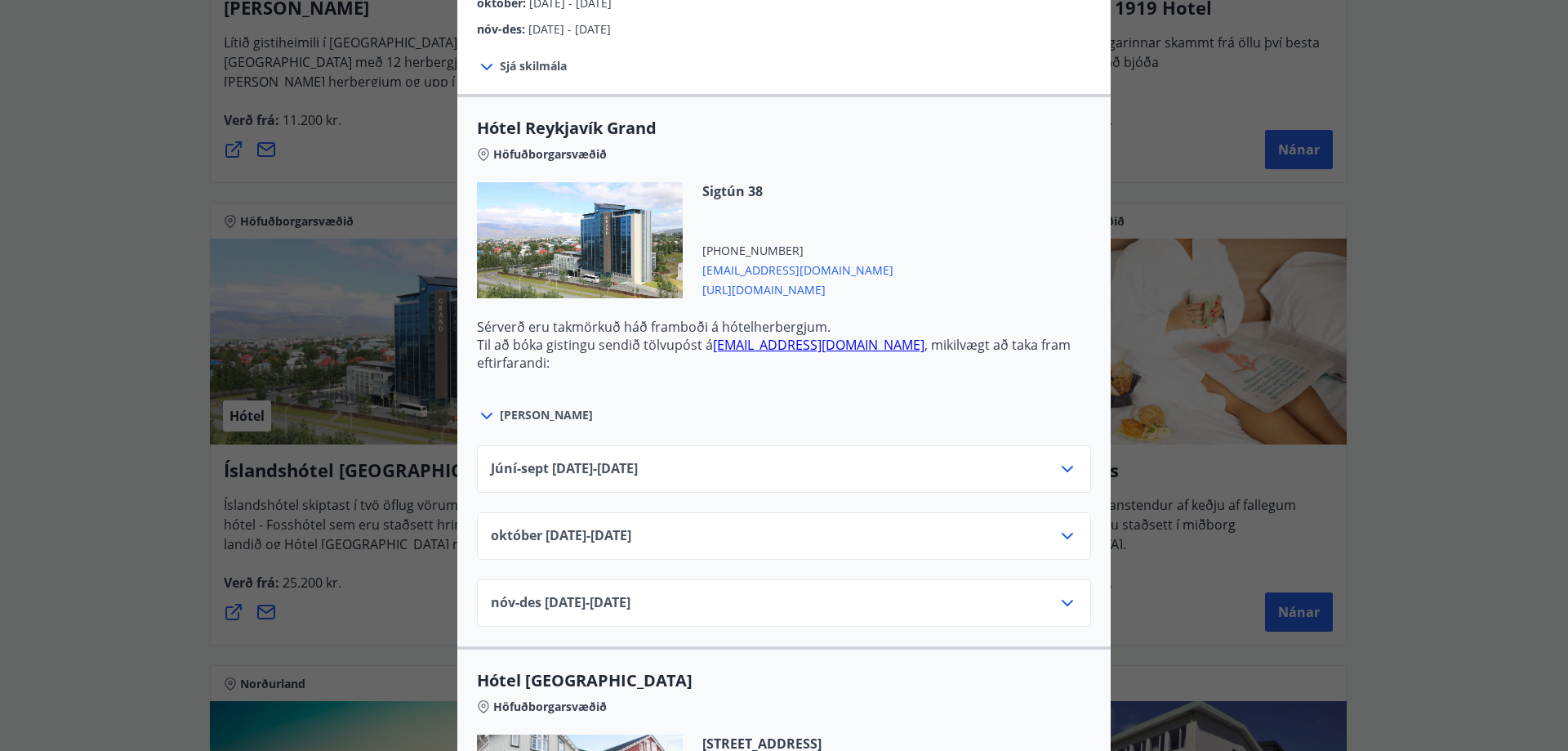
scroll to position [490, 0]
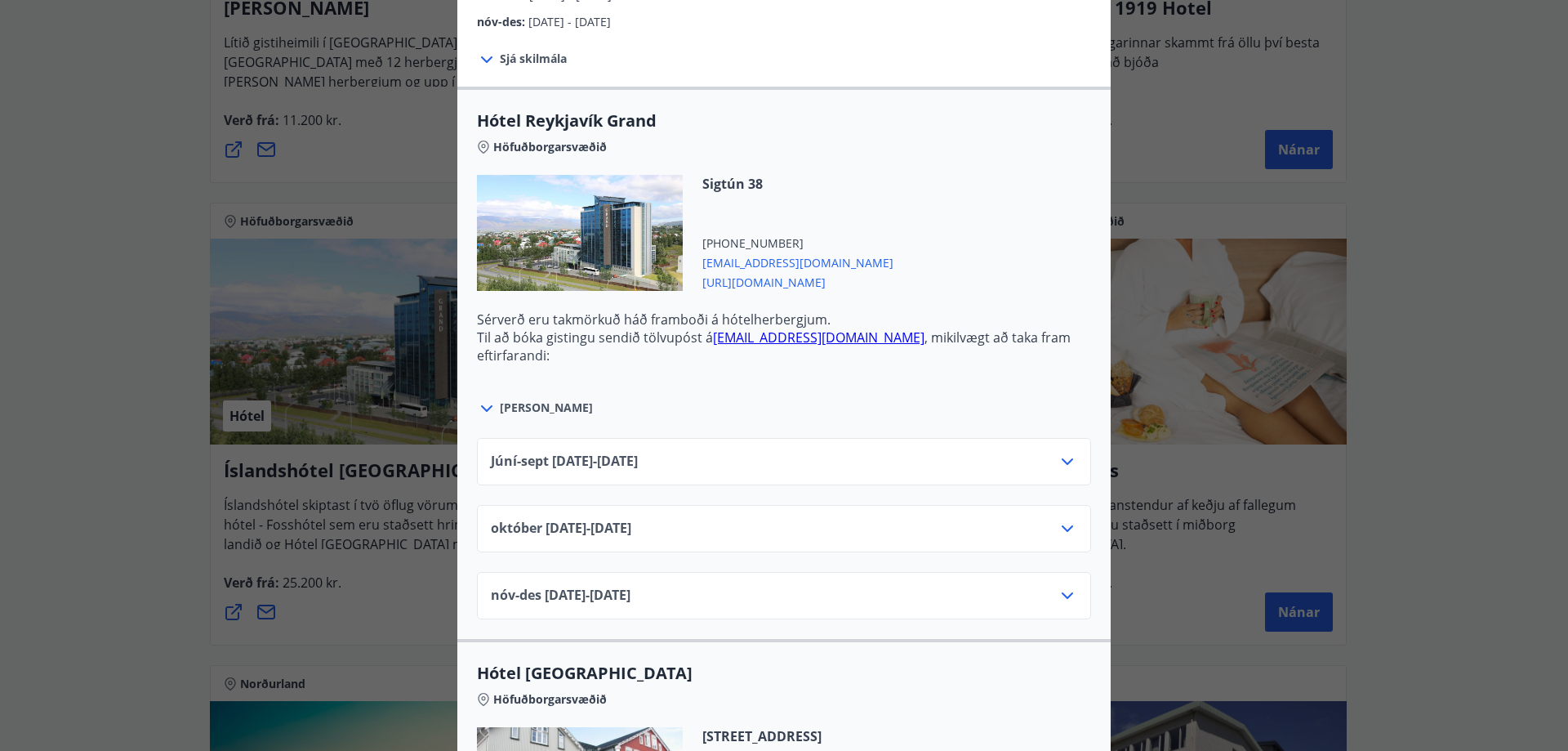
click at [1059, 464] on icon at bounding box center [1067, 462] width 20 height 20
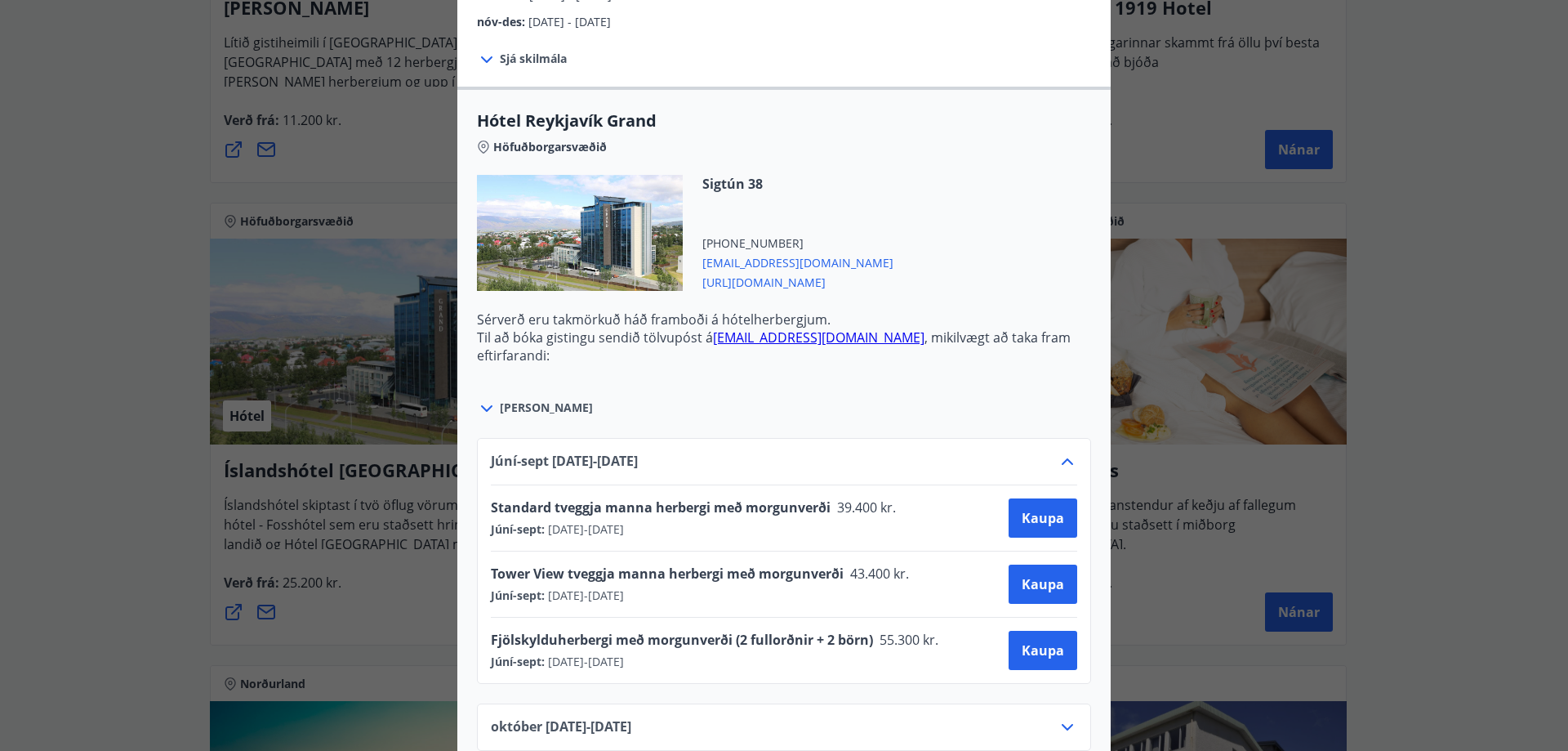
click at [1057, 461] on icon at bounding box center [1067, 462] width 20 height 20
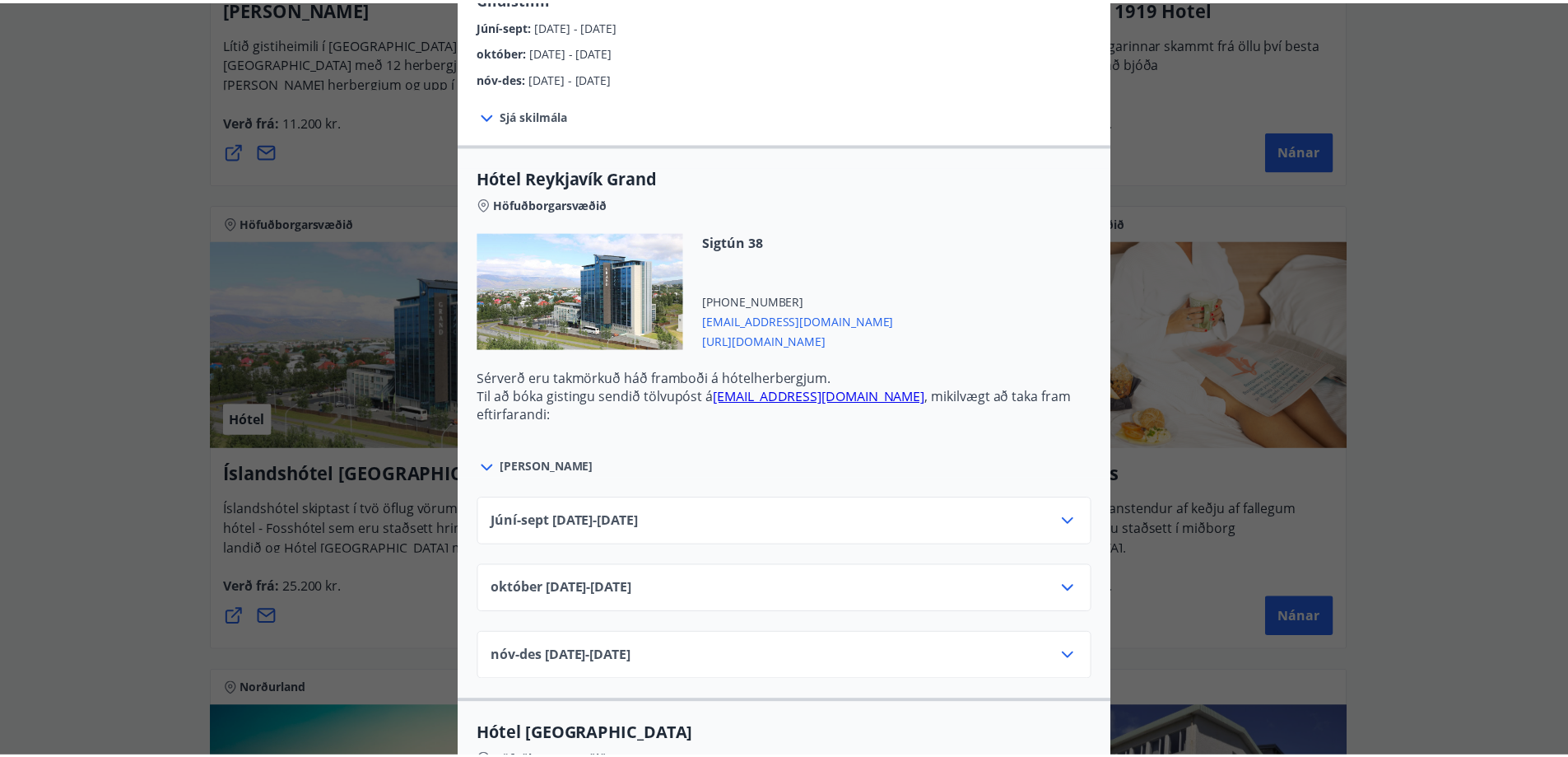
scroll to position [82, 0]
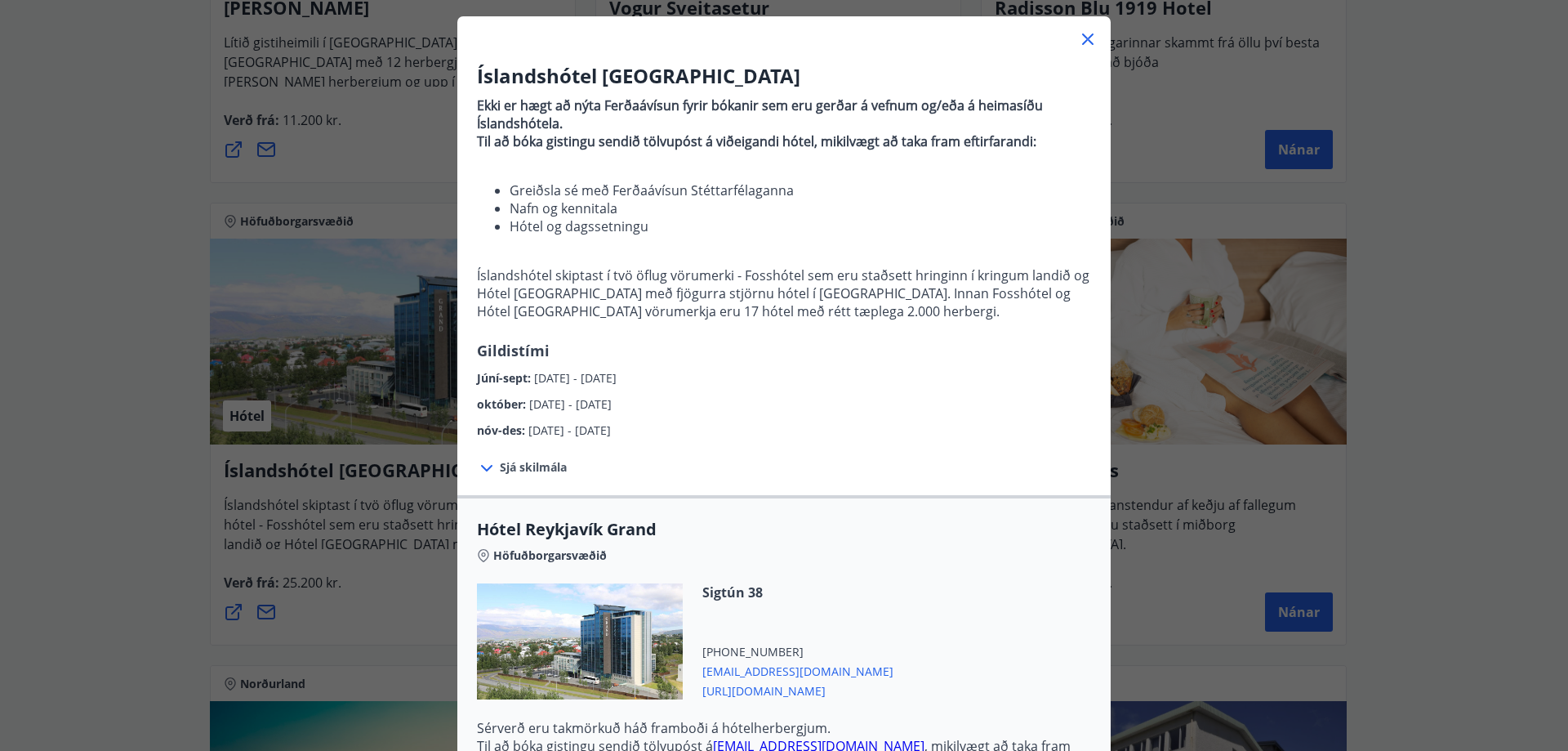
click at [1084, 40] on icon at bounding box center [1088, 39] width 20 height 20
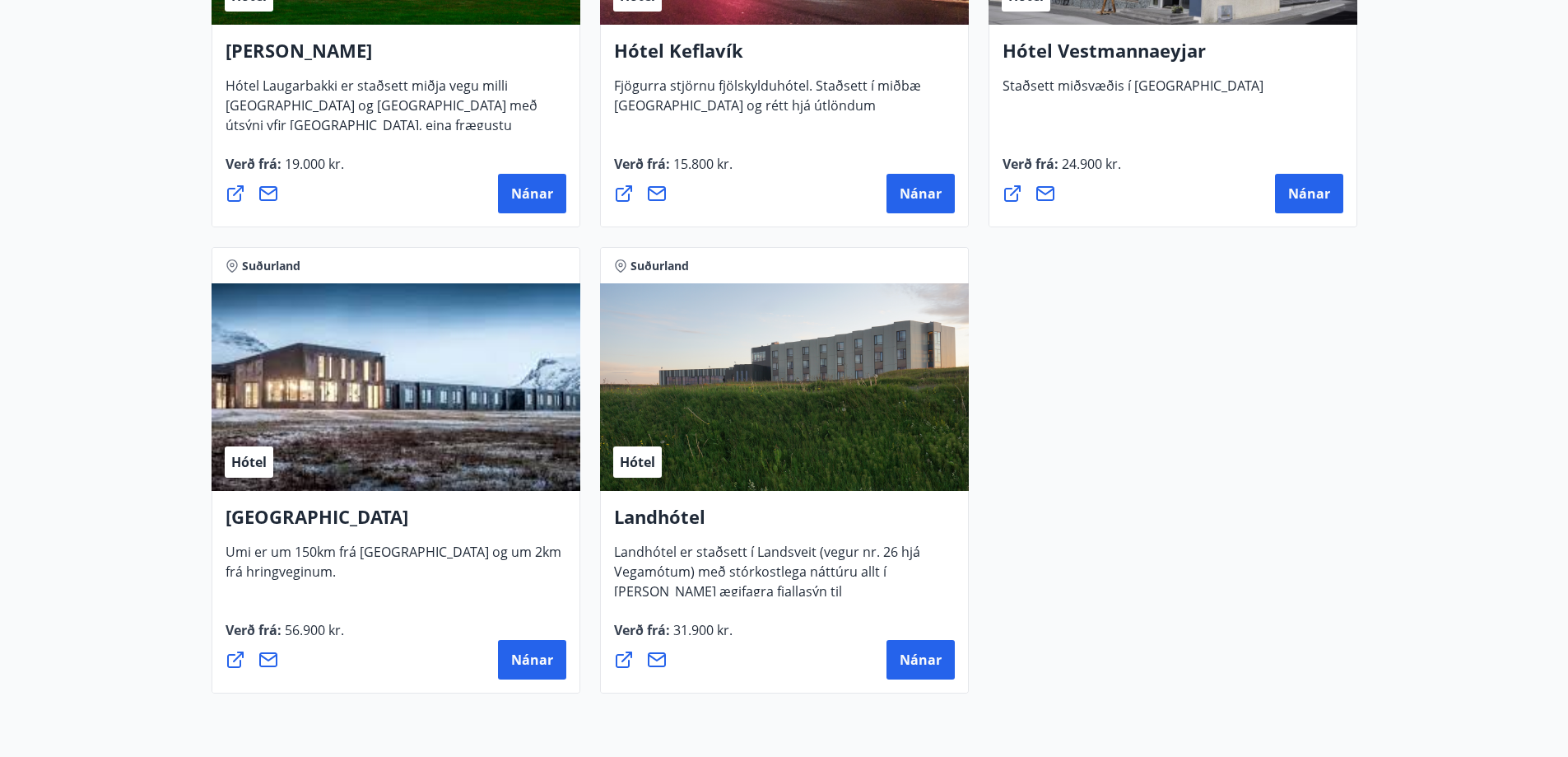
scroll to position [4416, 0]
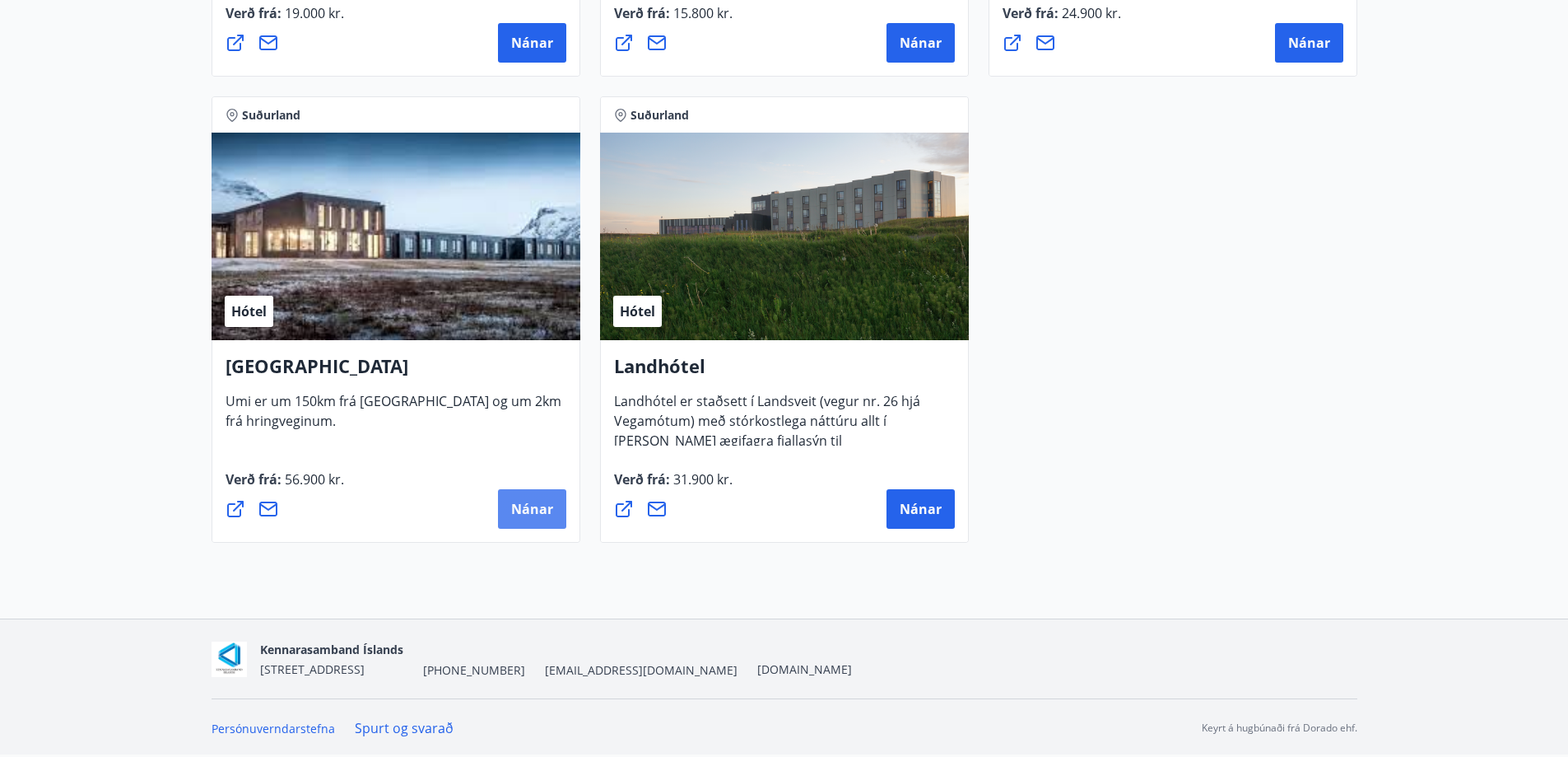
click at [517, 513] on span "Nánar" at bounding box center [532, 509] width 42 height 18
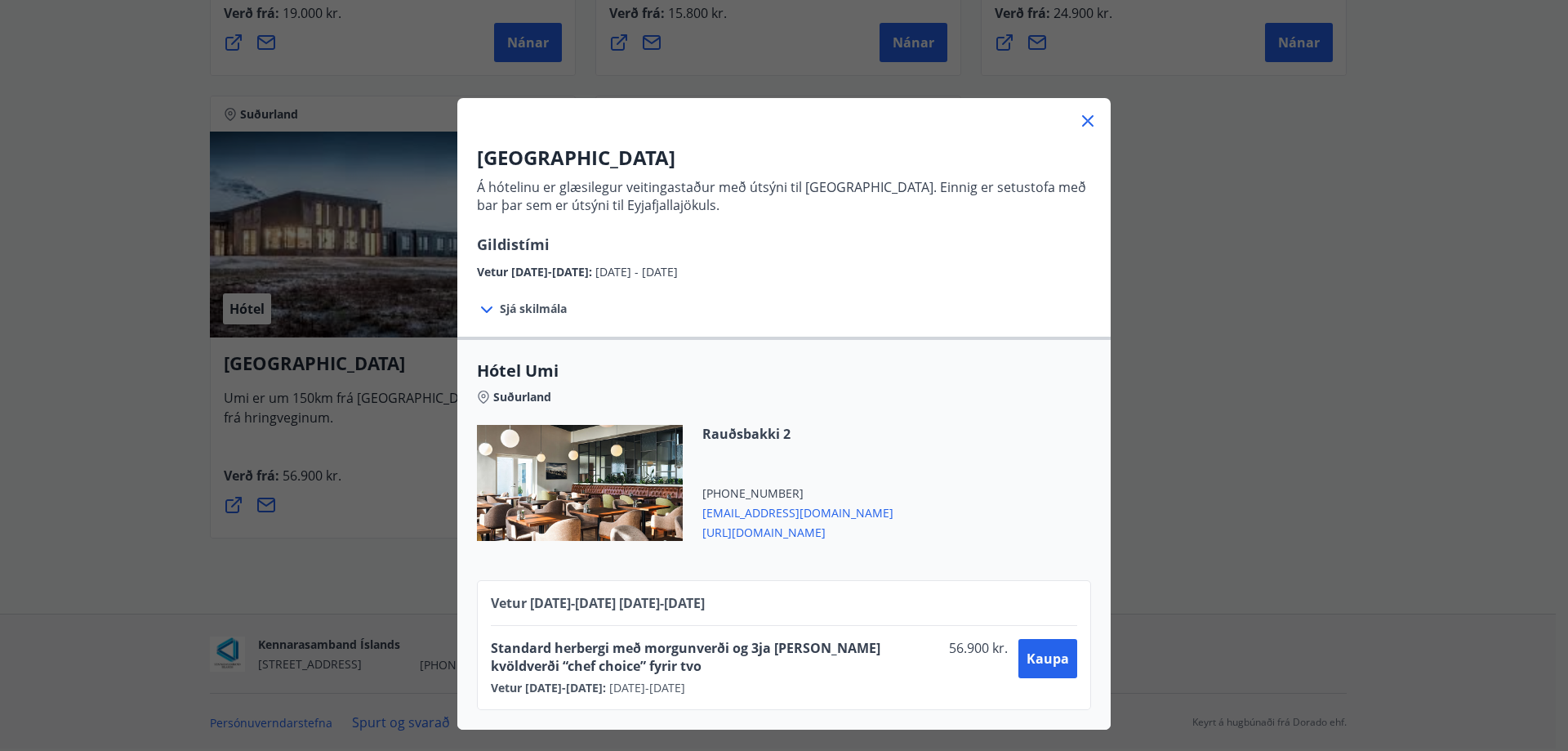
click at [1070, 123] on div at bounding box center [784, 114] width 654 height 32
click at [1086, 121] on icon at bounding box center [1088, 121] width 20 height 20
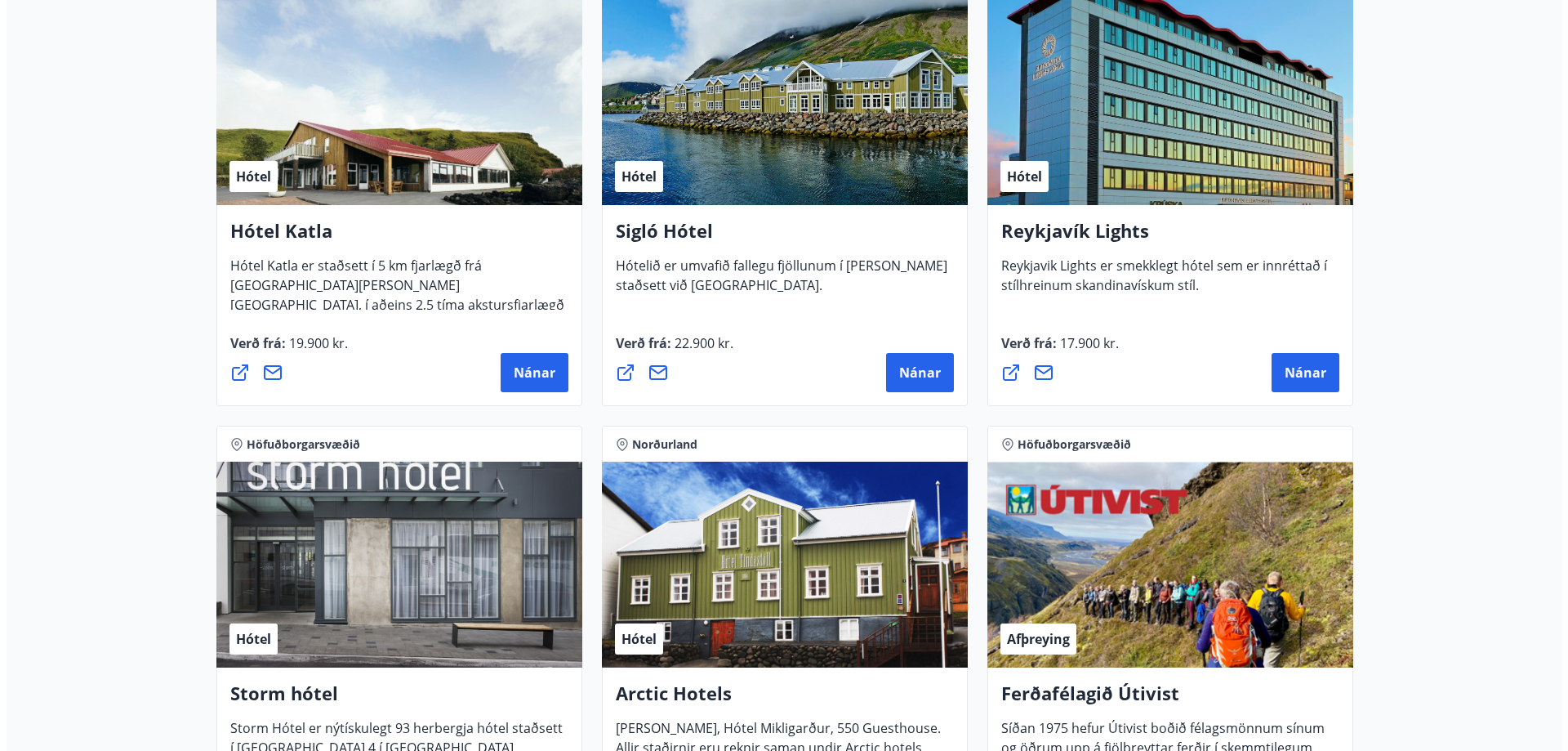
scroll to position [1195, 0]
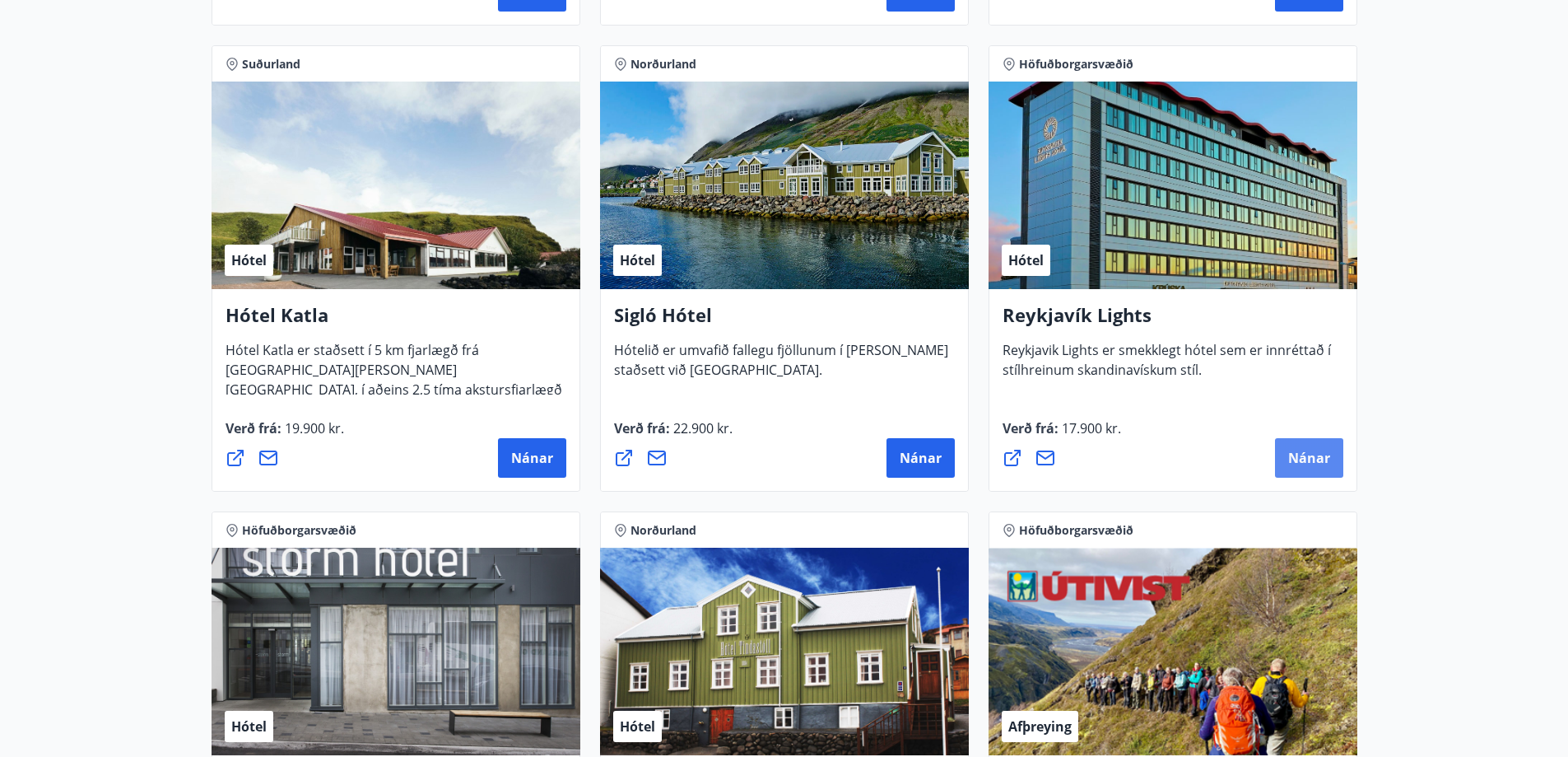
click at [1302, 457] on span "Nánar" at bounding box center [1309, 458] width 42 height 18
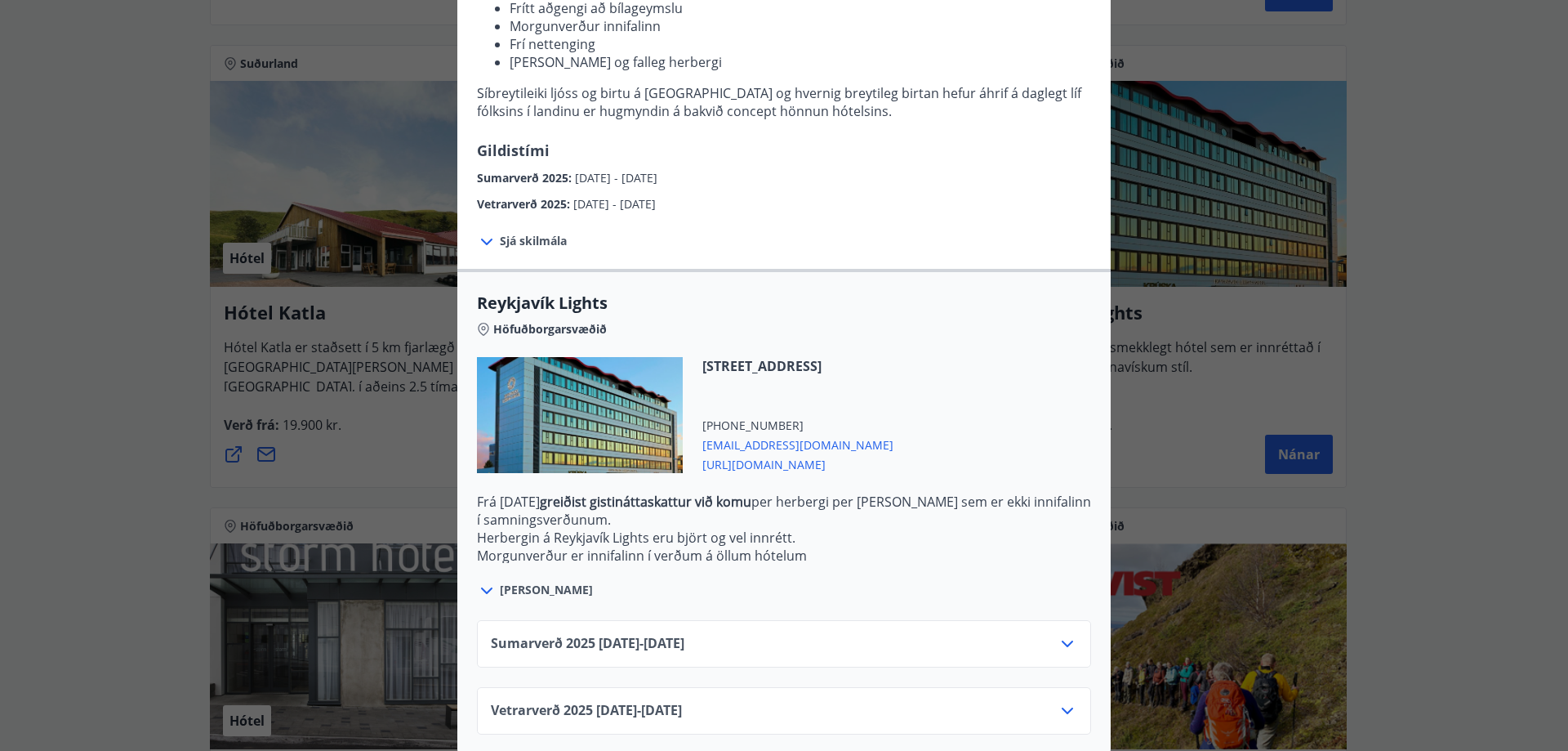
scroll to position [279, 0]
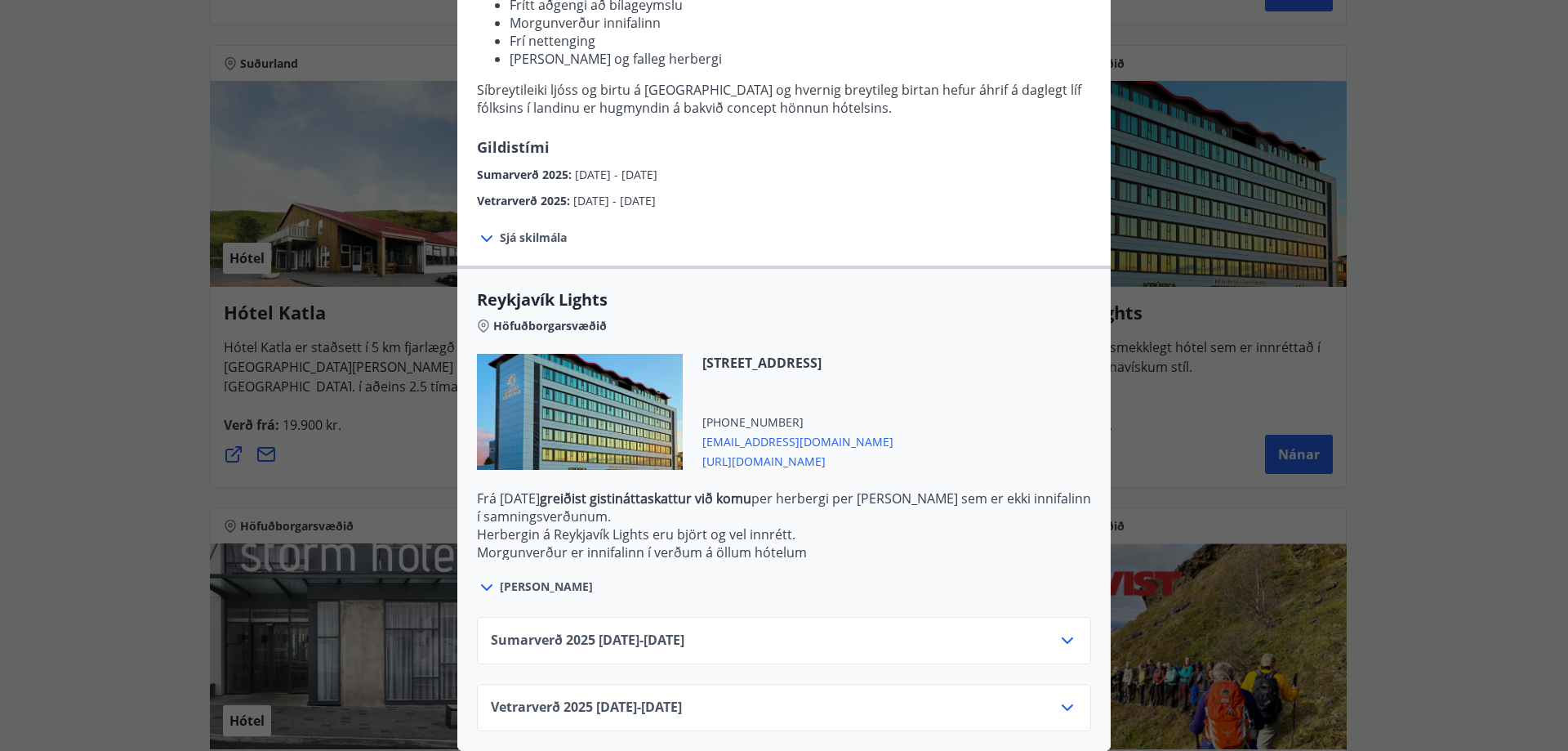
click at [1061, 637] on icon at bounding box center [1067, 641] width 12 height 7
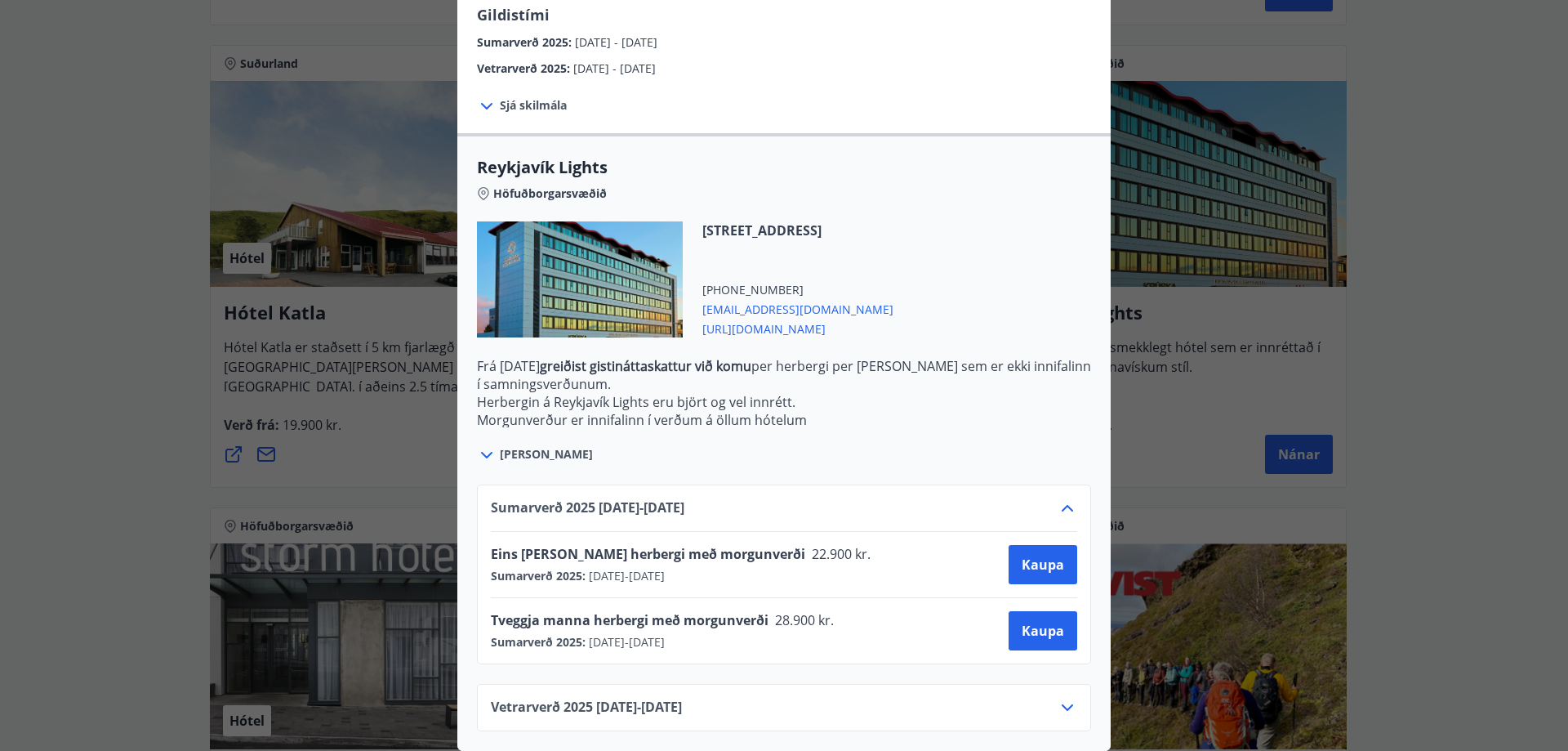
scroll to position [412, 0]
click at [1062, 505] on icon at bounding box center [1067, 508] width 12 height 7
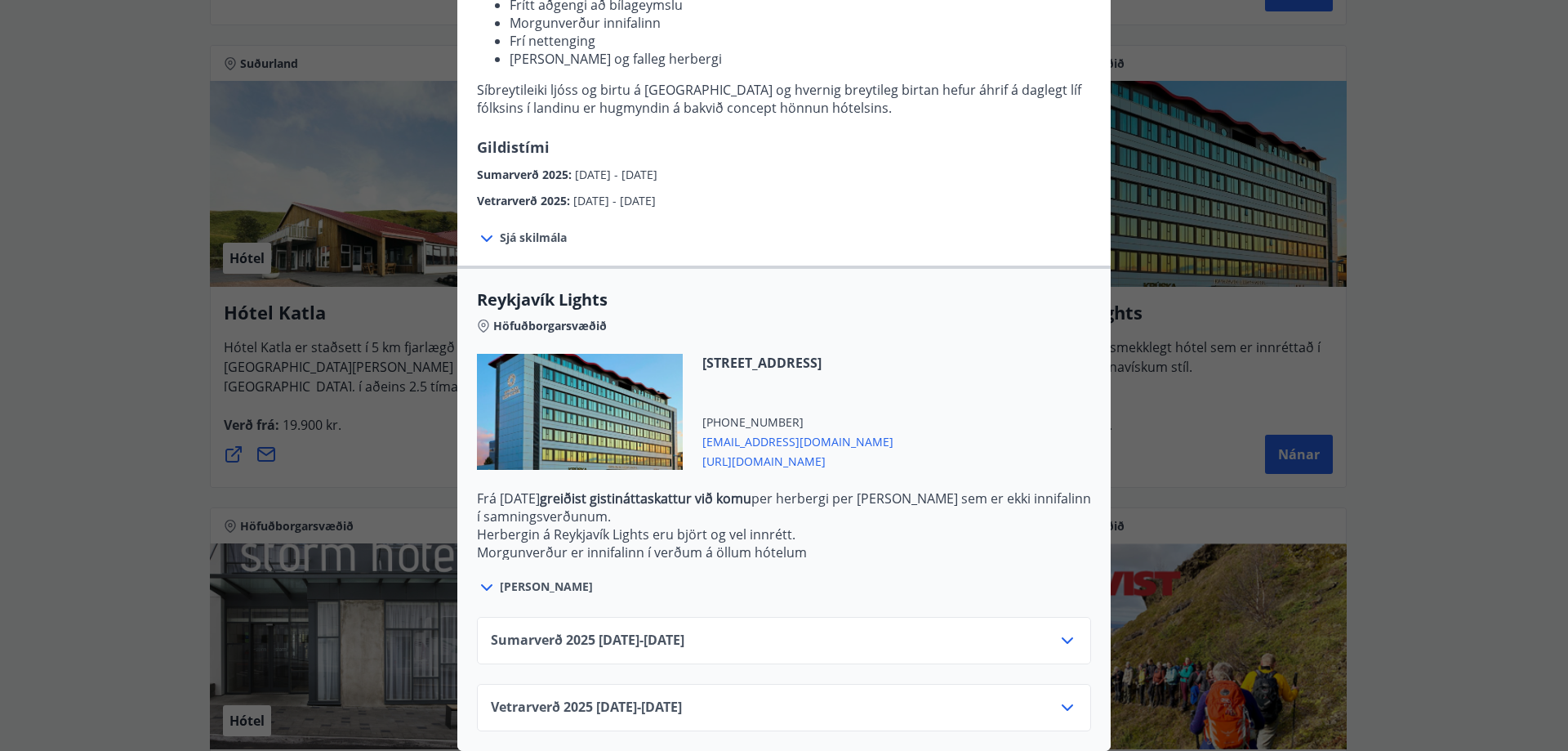
click at [1418, 389] on div "Reykjavík Lights Fyrir bókarnir og frekari upplýsingar vinsamlega senduð póst á…" at bounding box center [784, 109] width 1568 height 751
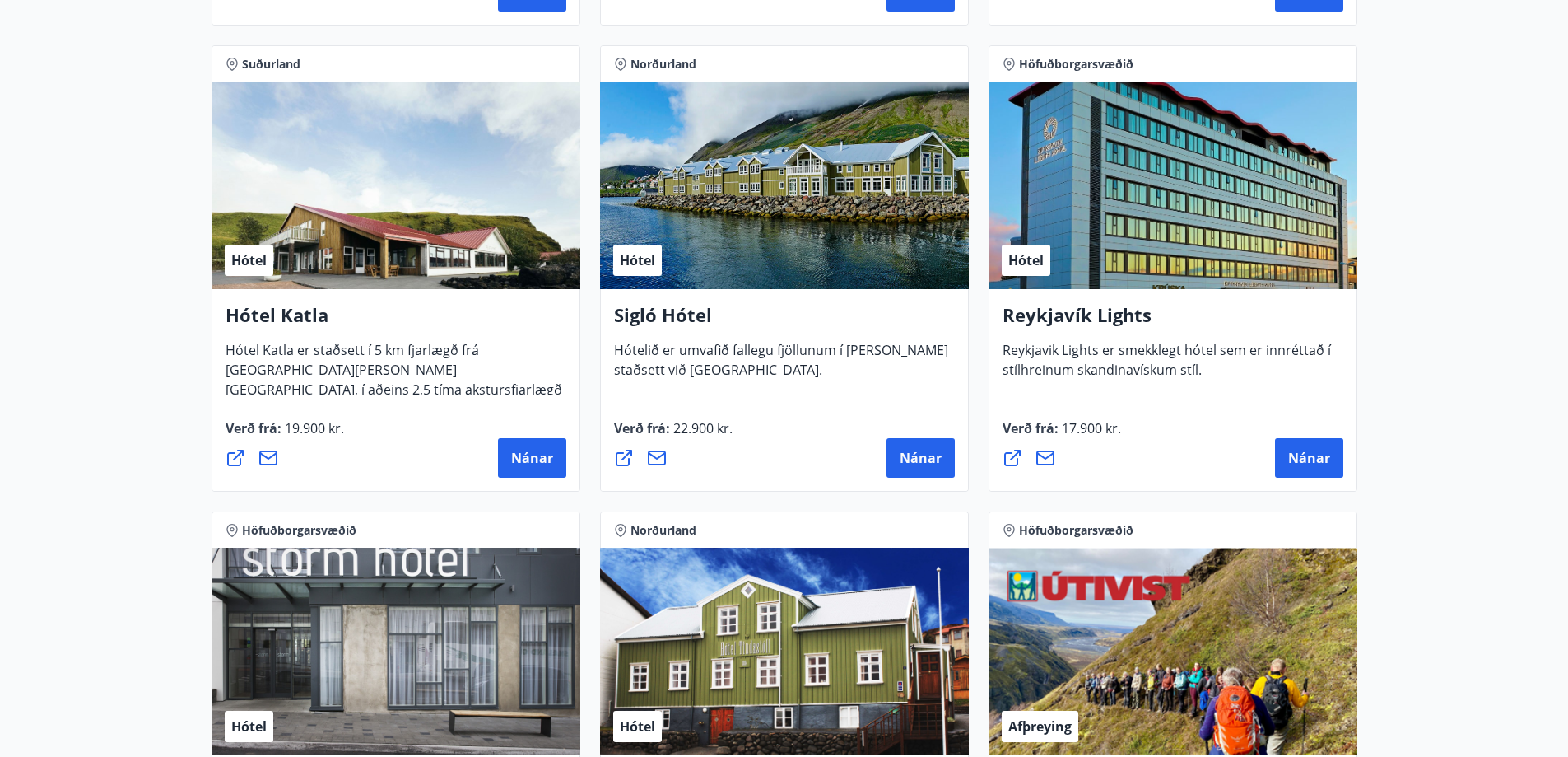
click at [1137, 209] on div "Hótel" at bounding box center [1173, 185] width 368 height 208
click at [1309, 459] on span "Nánar" at bounding box center [1309, 458] width 42 height 18
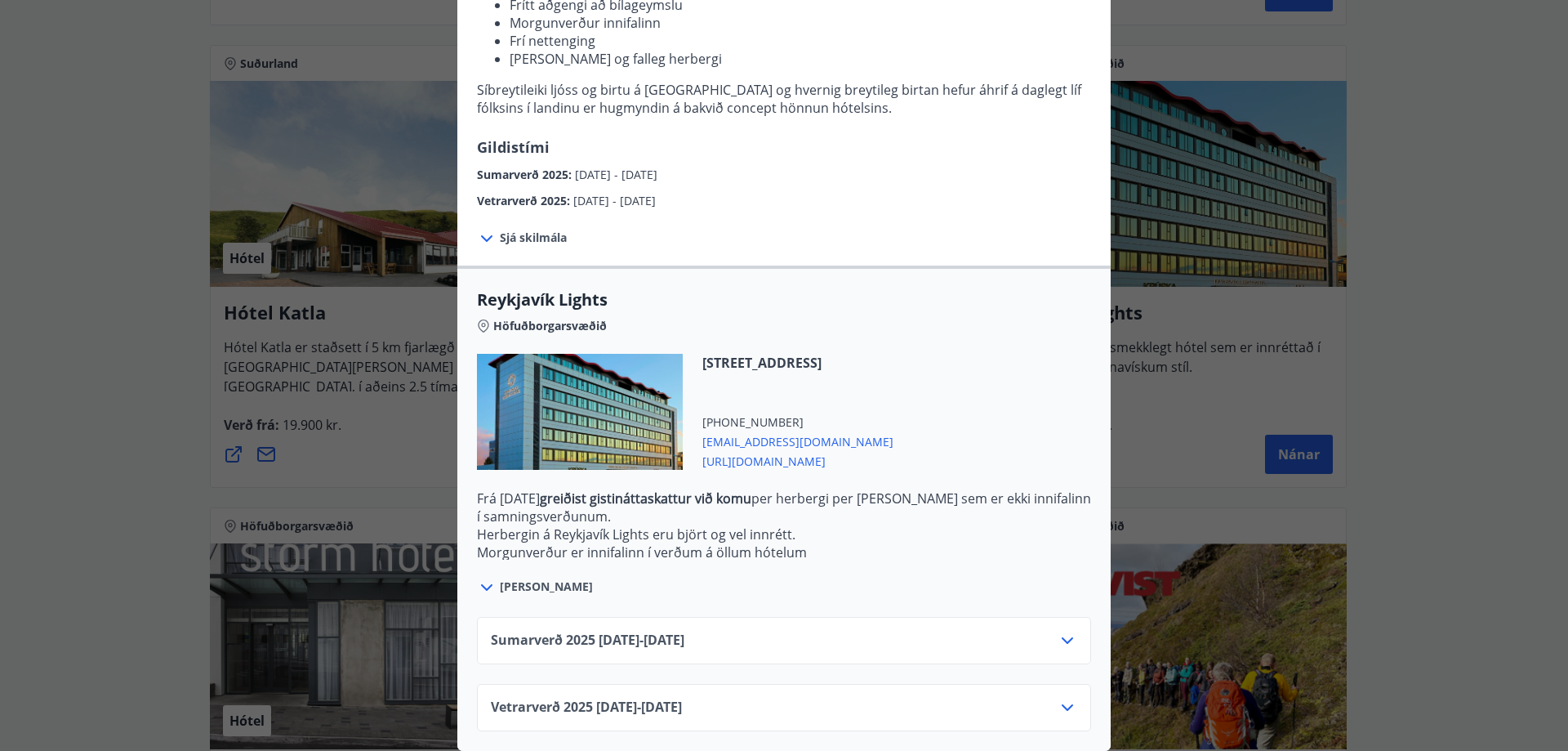
click at [605, 419] on div at bounding box center [580, 412] width 206 height 116
click at [758, 450] on span "[URL][DOMAIN_NAME]" at bounding box center [798, 460] width 191 height 20
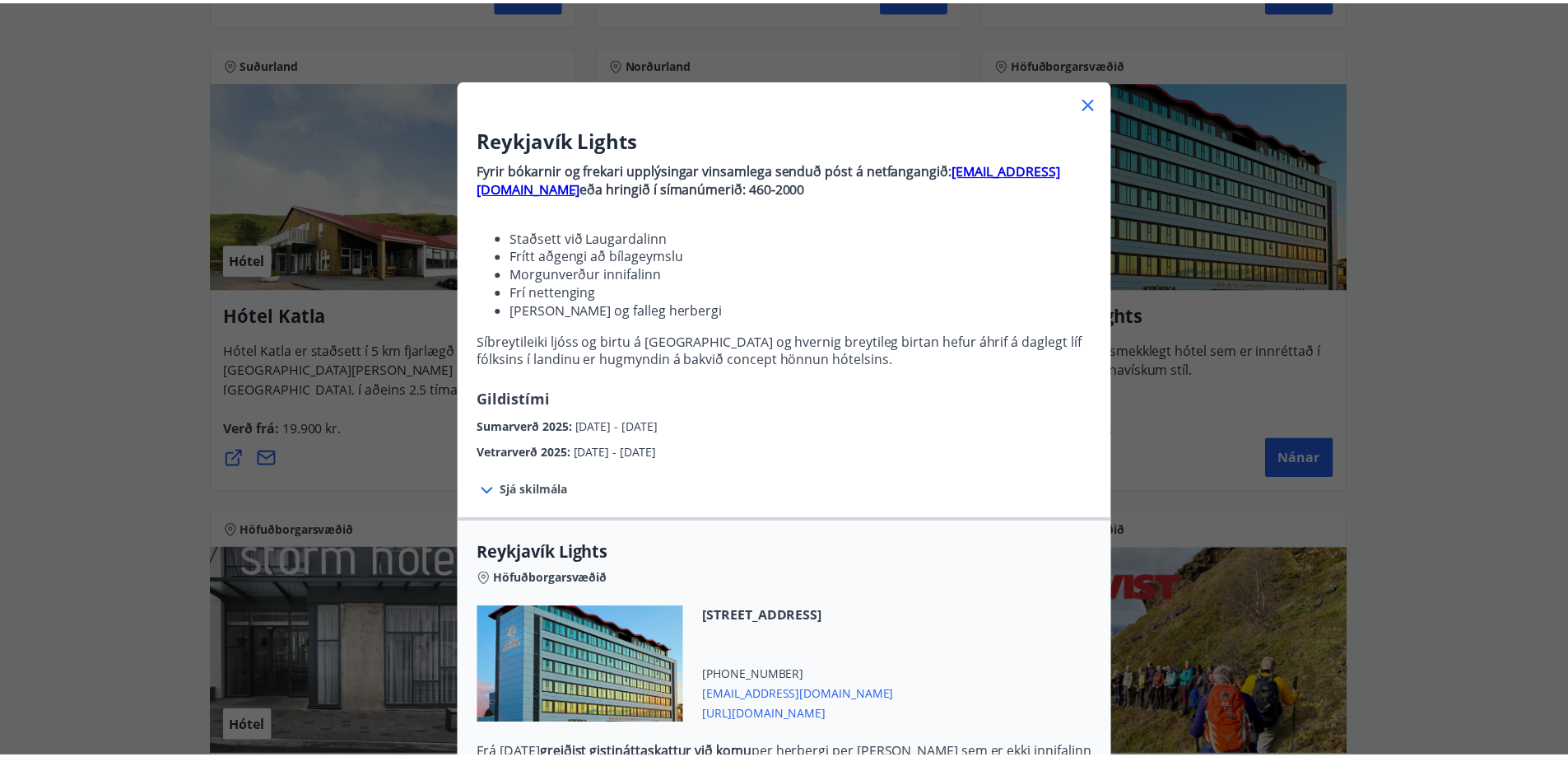
scroll to position [0, 0]
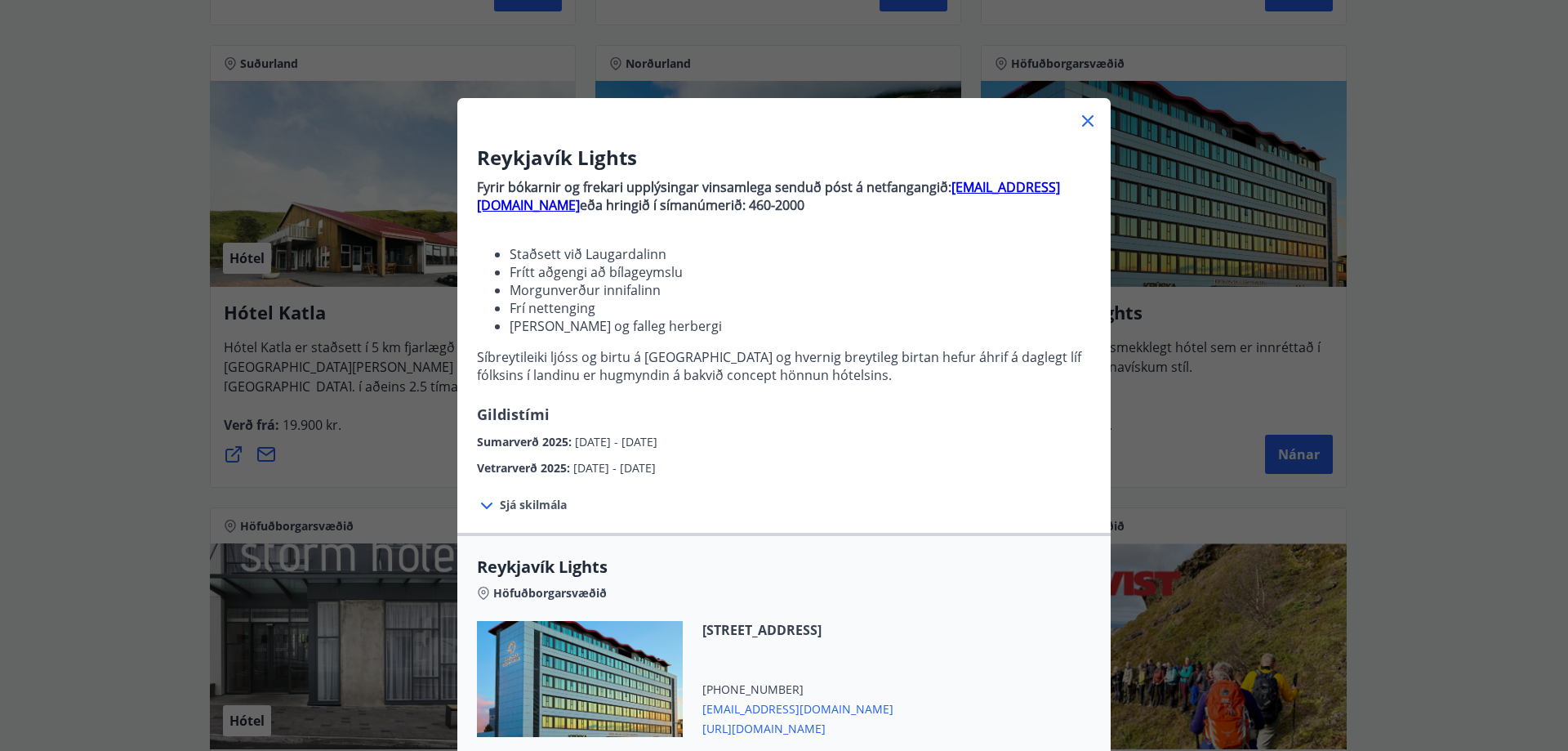
click at [1083, 119] on icon at bounding box center [1088, 121] width 20 height 20
